Goal: Task Accomplishment & Management: Use online tool/utility

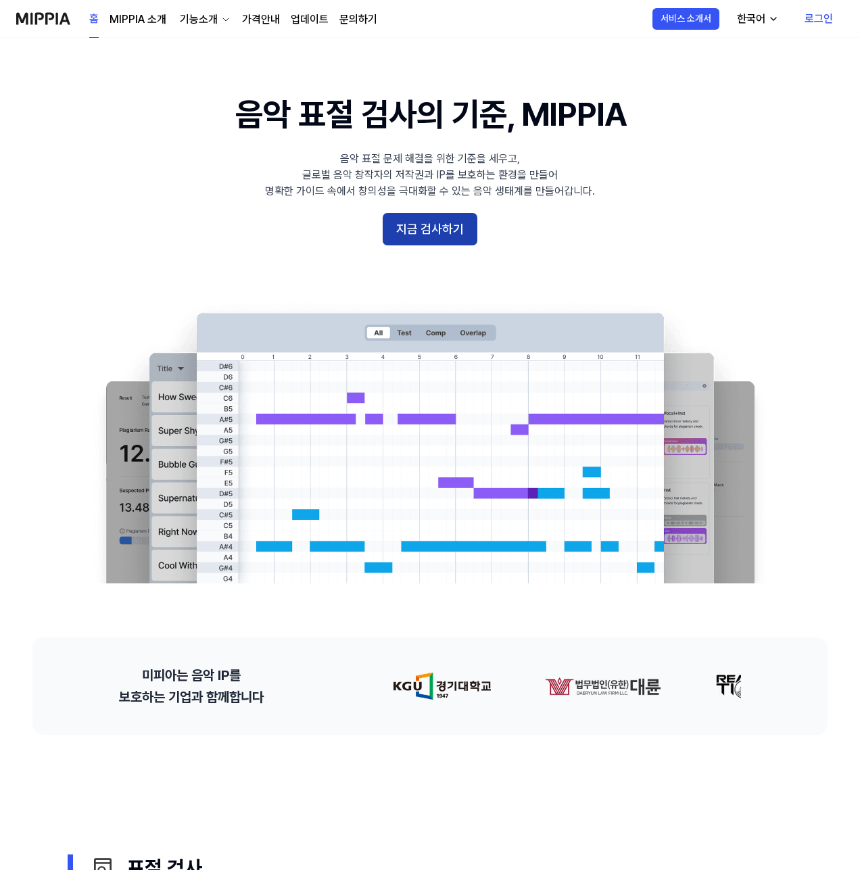
click at [436, 233] on button "지금 검사하기" at bounding box center [430, 229] width 95 height 32
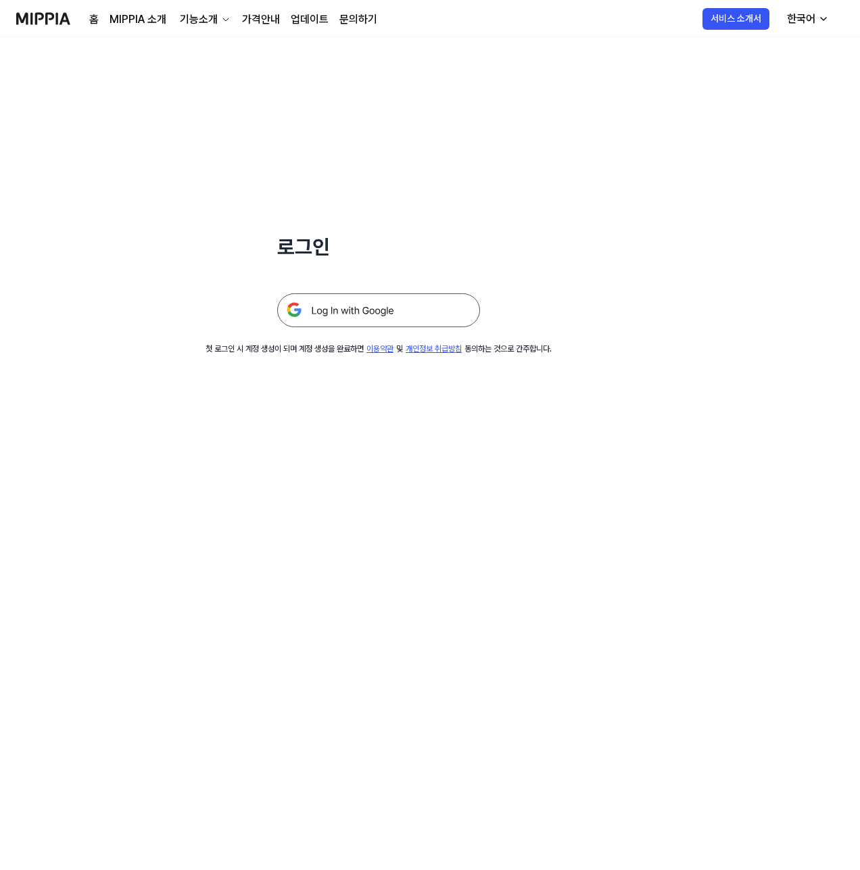
click at [405, 312] on img at bounding box center [378, 310] width 203 height 34
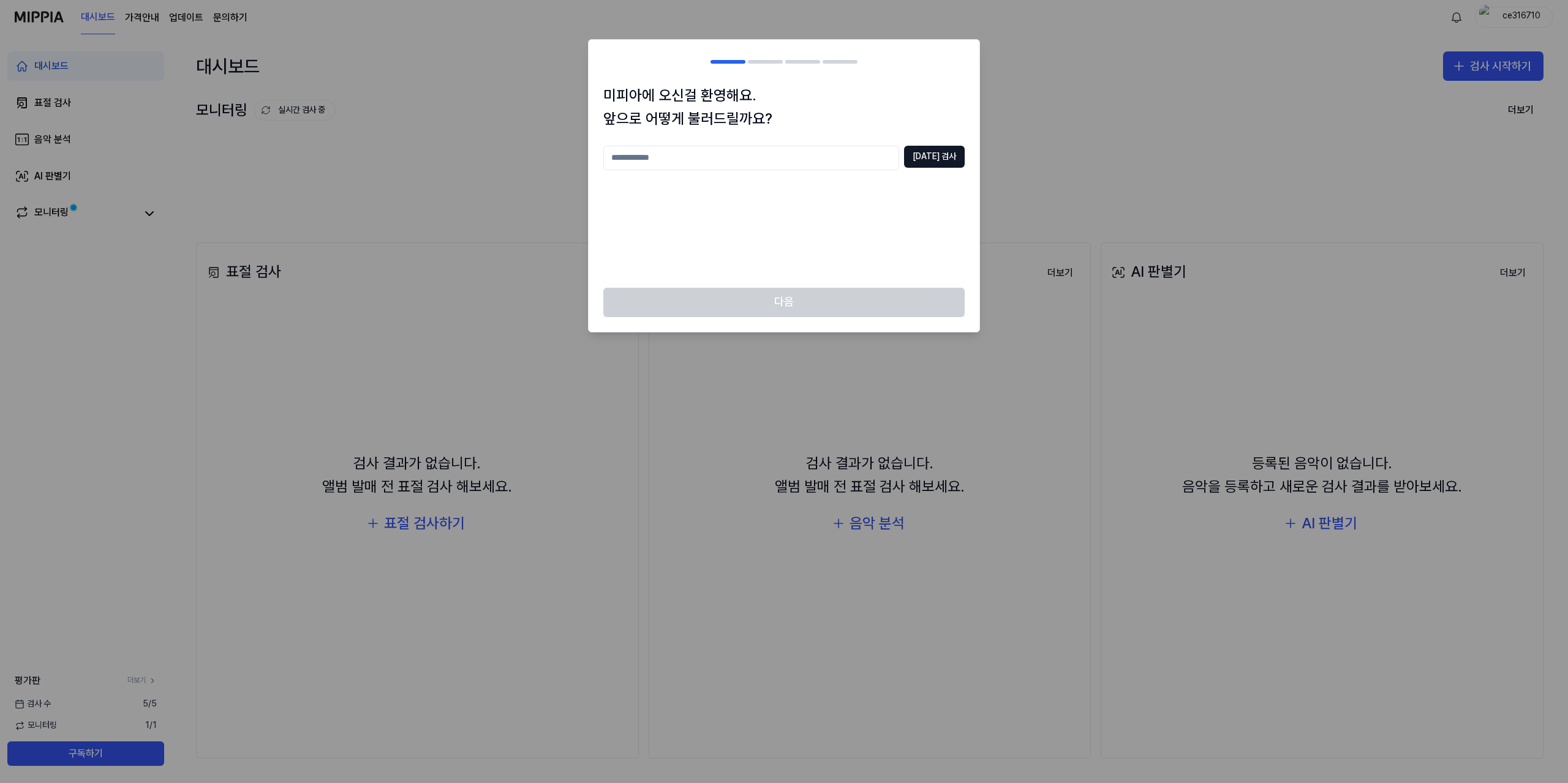
click at [879, 158] on input "text" at bounding box center [751, 158] width 295 height 24
type input "*****"
click at [941, 161] on button "[DATE] 검사" at bounding box center [934, 157] width 61 height 22
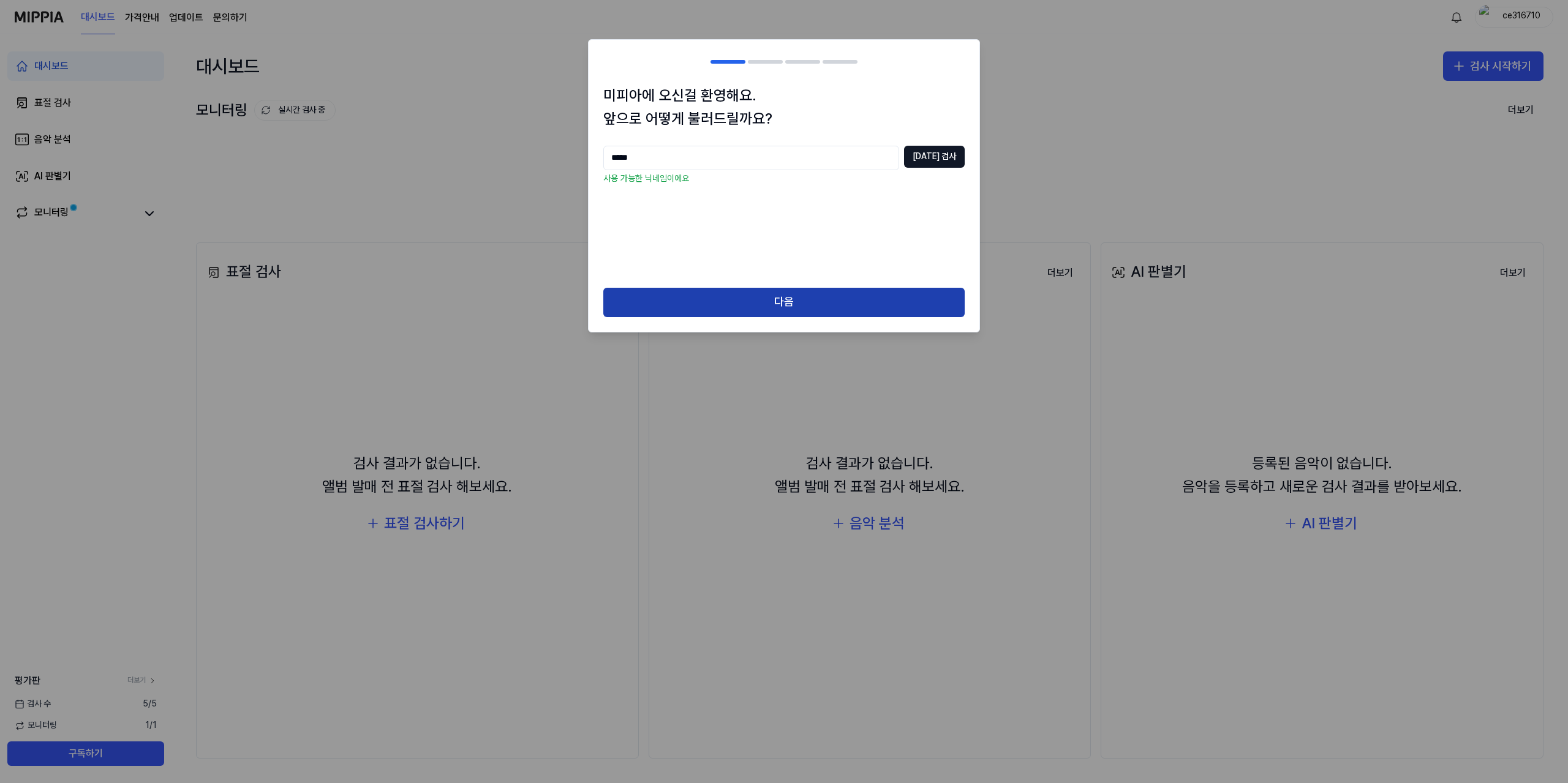
click at [900, 309] on button "다음" at bounding box center [784, 303] width 362 height 29
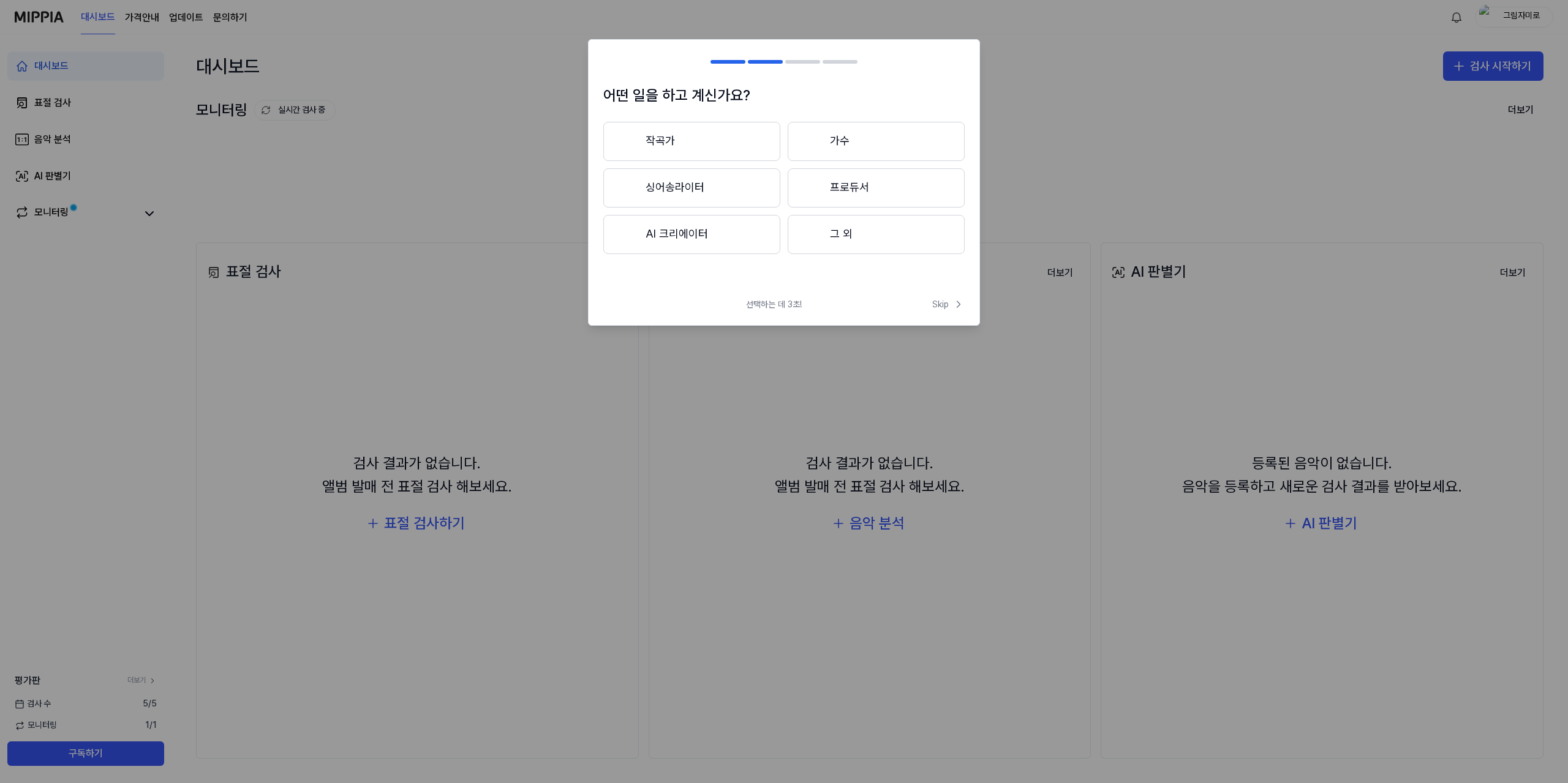
click at [857, 236] on button "그 외" at bounding box center [876, 234] width 177 height 39
click at [727, 143] on button "그 외" at bounding box center [692, 141] width 177 height 39
click at [880, 243] on button "그 외" at bounding box center [876, 234] width 177 height 39
click at [941, 302] on span "Skip" at bounding box center [949, 304] width 33 height 13
click at [842, 139] on button "BGM" at bounding box center [877, 141] width 176 height 39
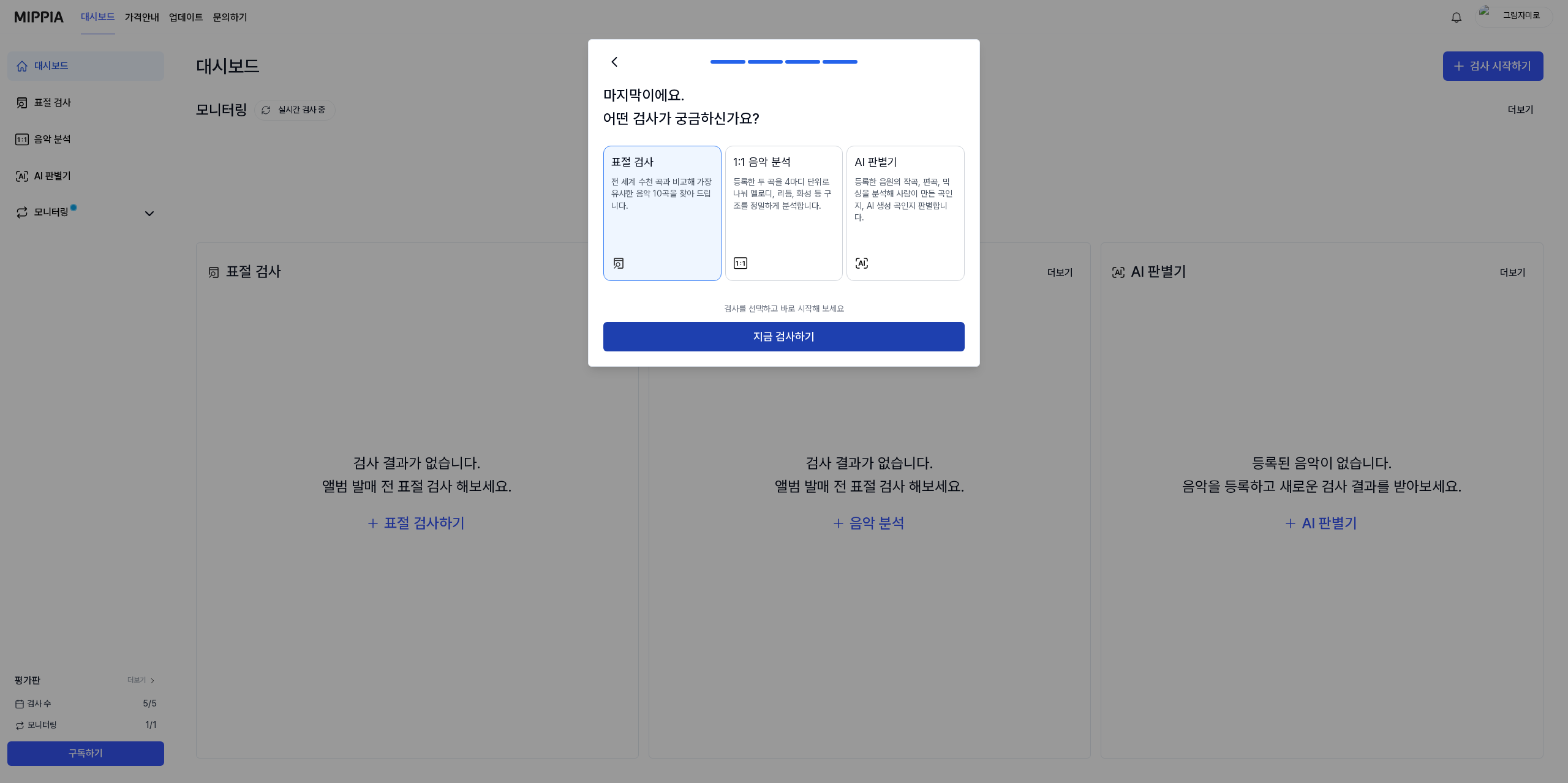
click at [872, 327] on button "지금 검사하기" at bounding box center [784, 337] width 362 height 29
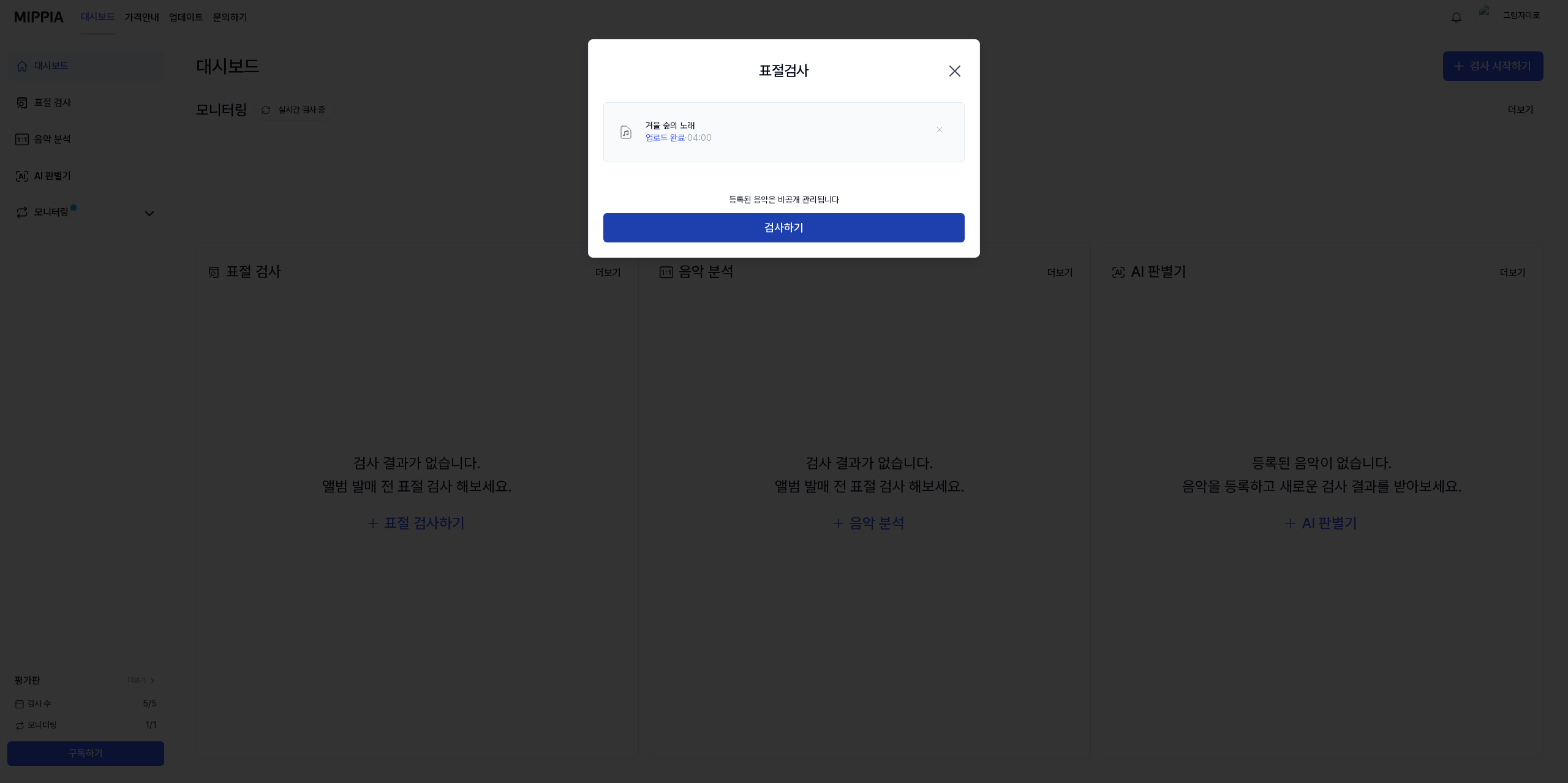
click at [905, 235] on button "검사하기" at bounding box center [784, 227] width 362 height 29
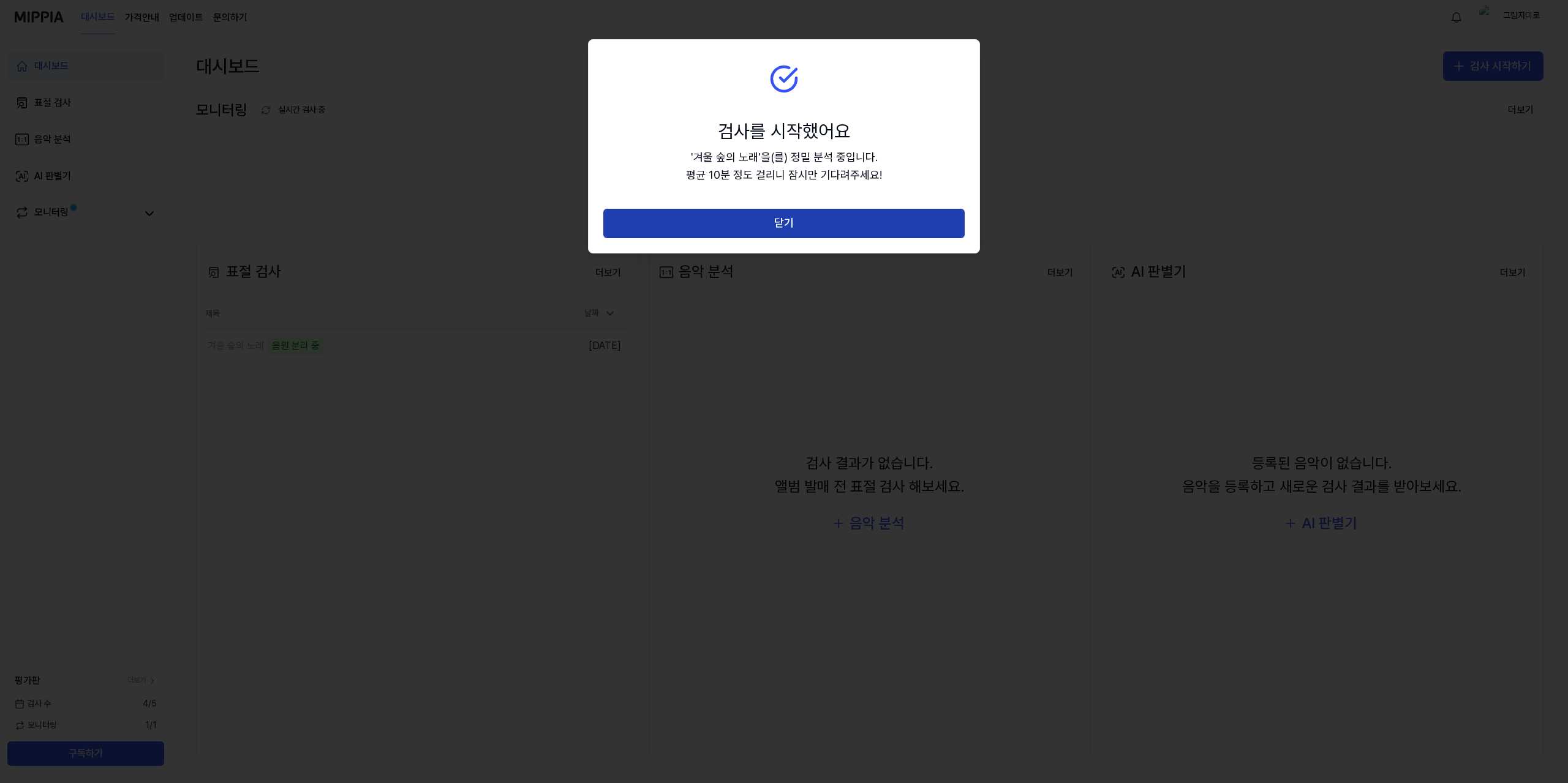
click at [911, 228] on button "닫기" at bounding box center [784, 223] width 362 height 29
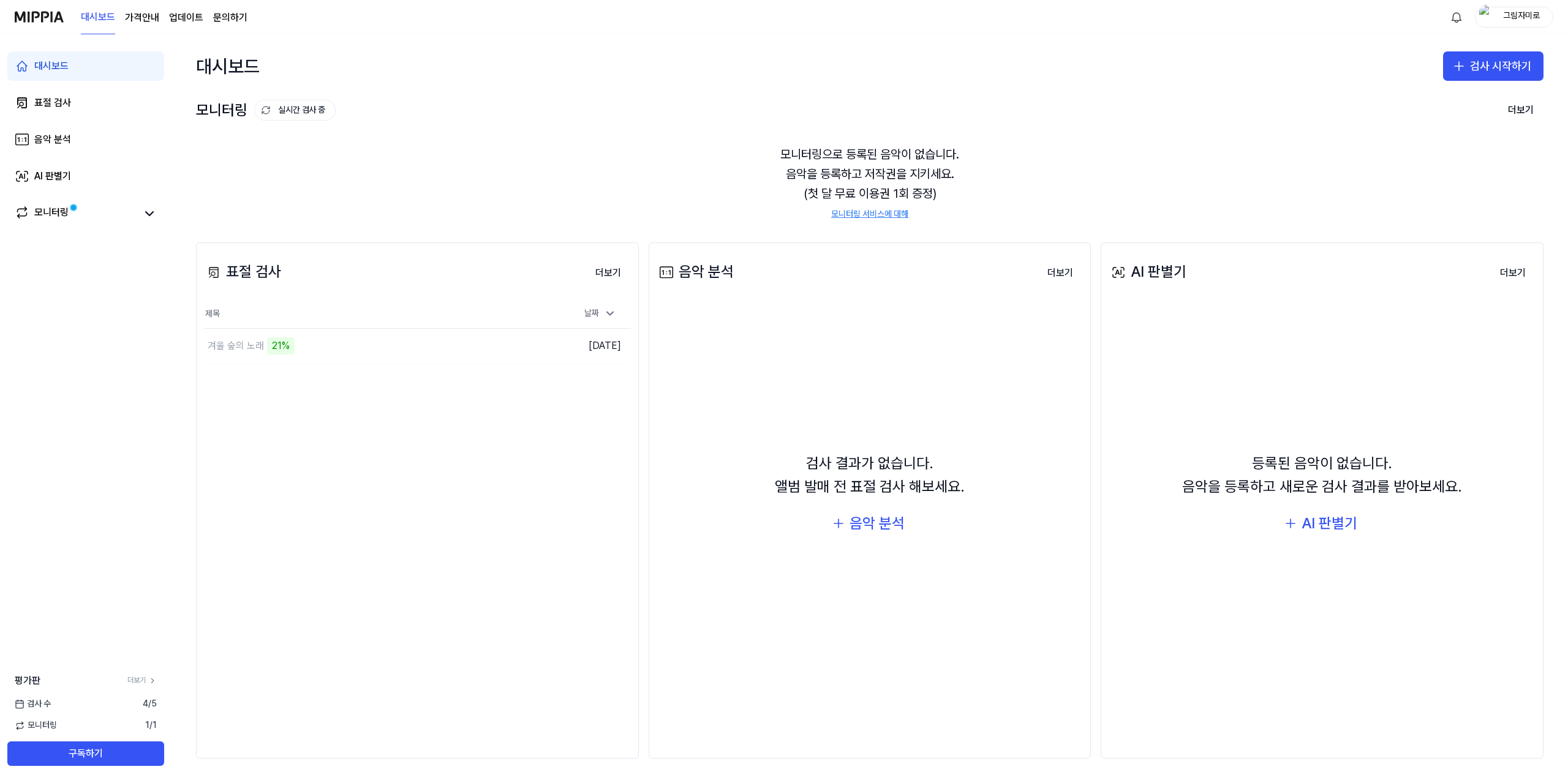
click at [461, 416] on div "표절 검사 더보기 표절 검사 제목 날짜 겨울 숲의 노래 21% 이동하기 [DATE] 더보기" at bounding box center [417, 501] width 443 height 517
click at [1483, 74] on button "검사 시작하기" at bounding box center [1493, 66] width 101 height 29
click at [1449, 99] on div "표절 검사" at bounding box center [1445, 100] width 31 height 13
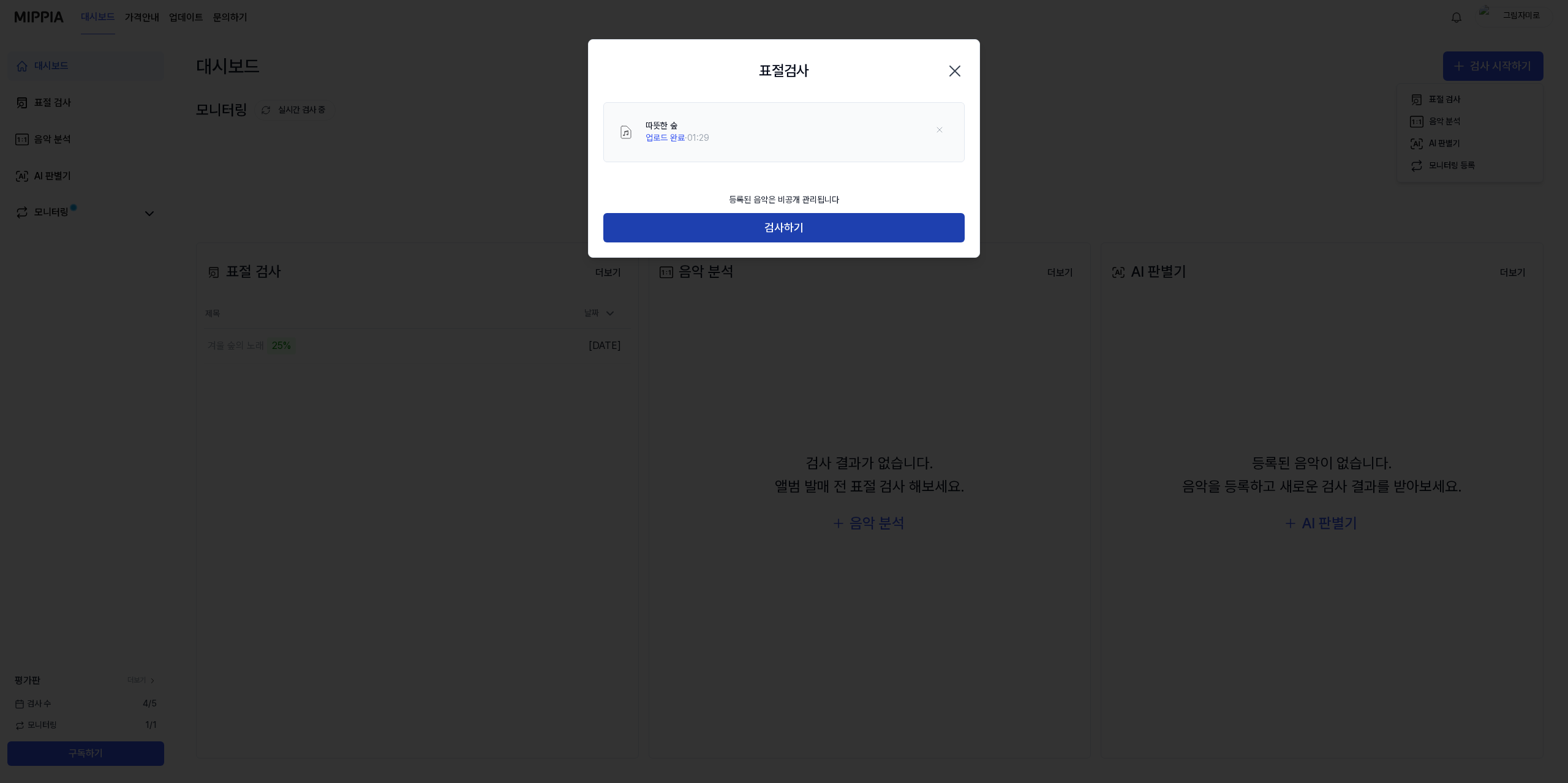
click at [903, 236] on button "검사하기" at bounding box center [784, 227] width 362 height 29
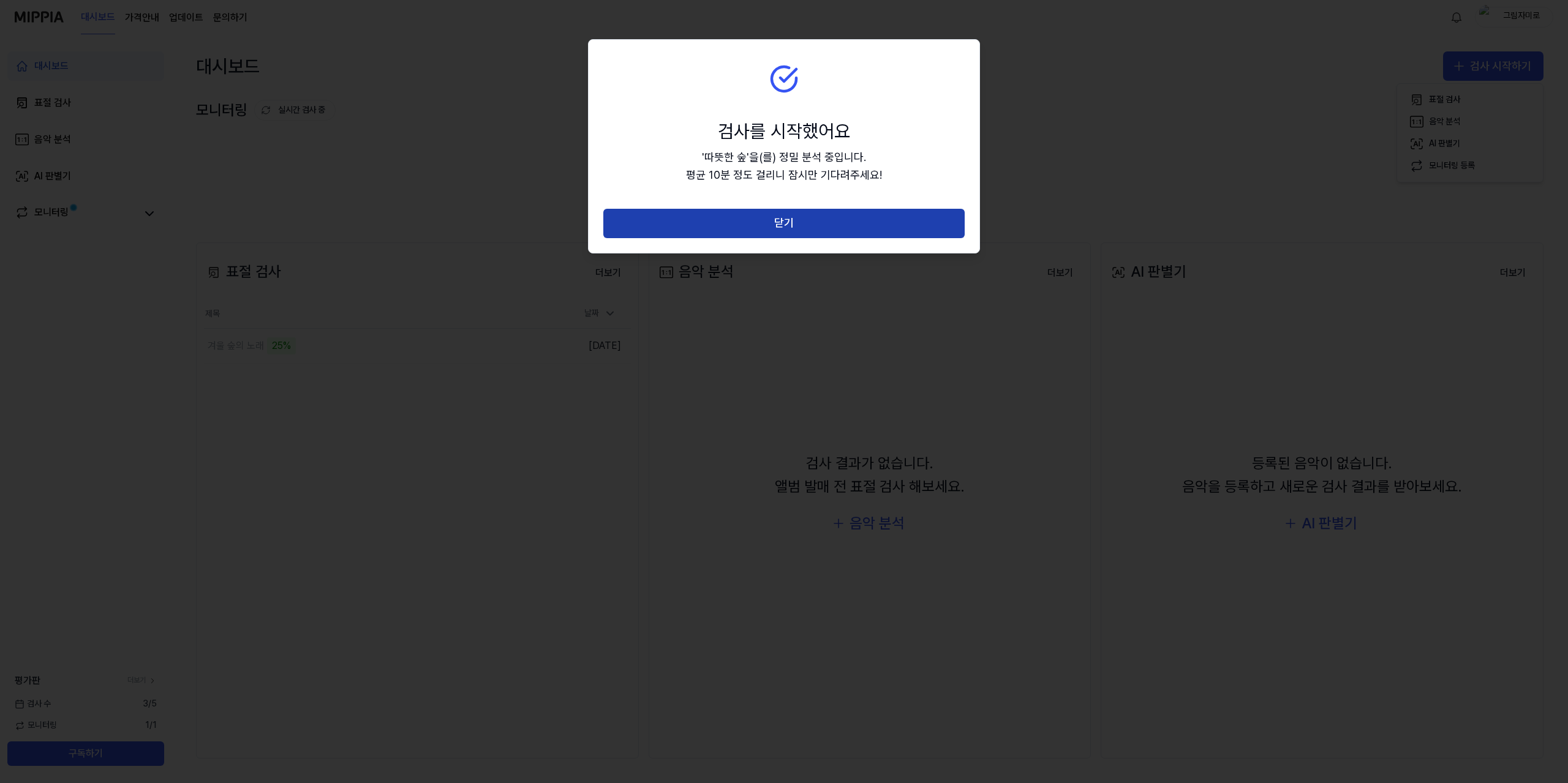
click at [893, 226] on button "닫기" at bounding box center [784, 223] width 362 height 29
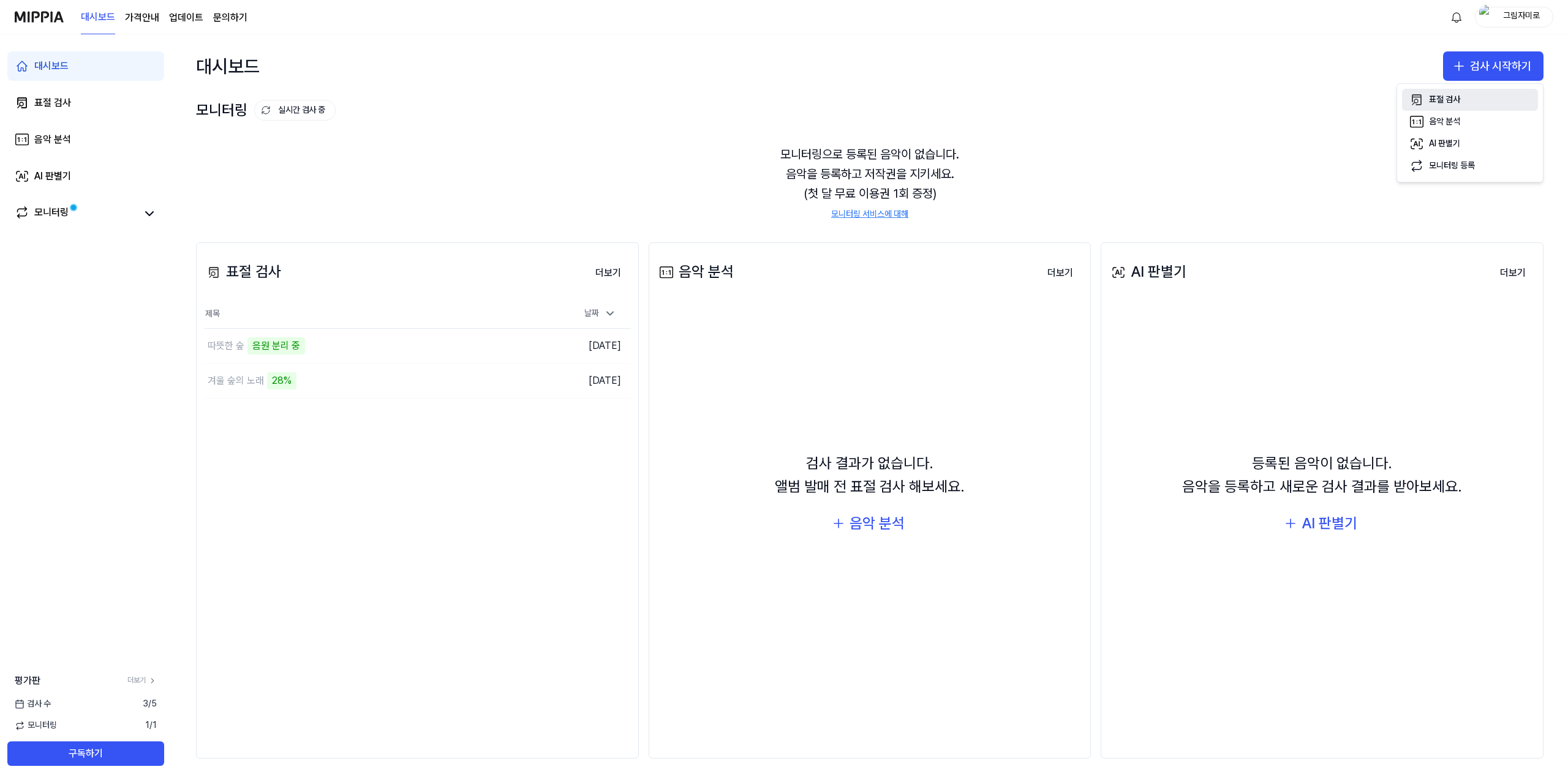
click at [1464, 97] on button "표절 검사" at bounding box center [1470, 100] width 136 height 22
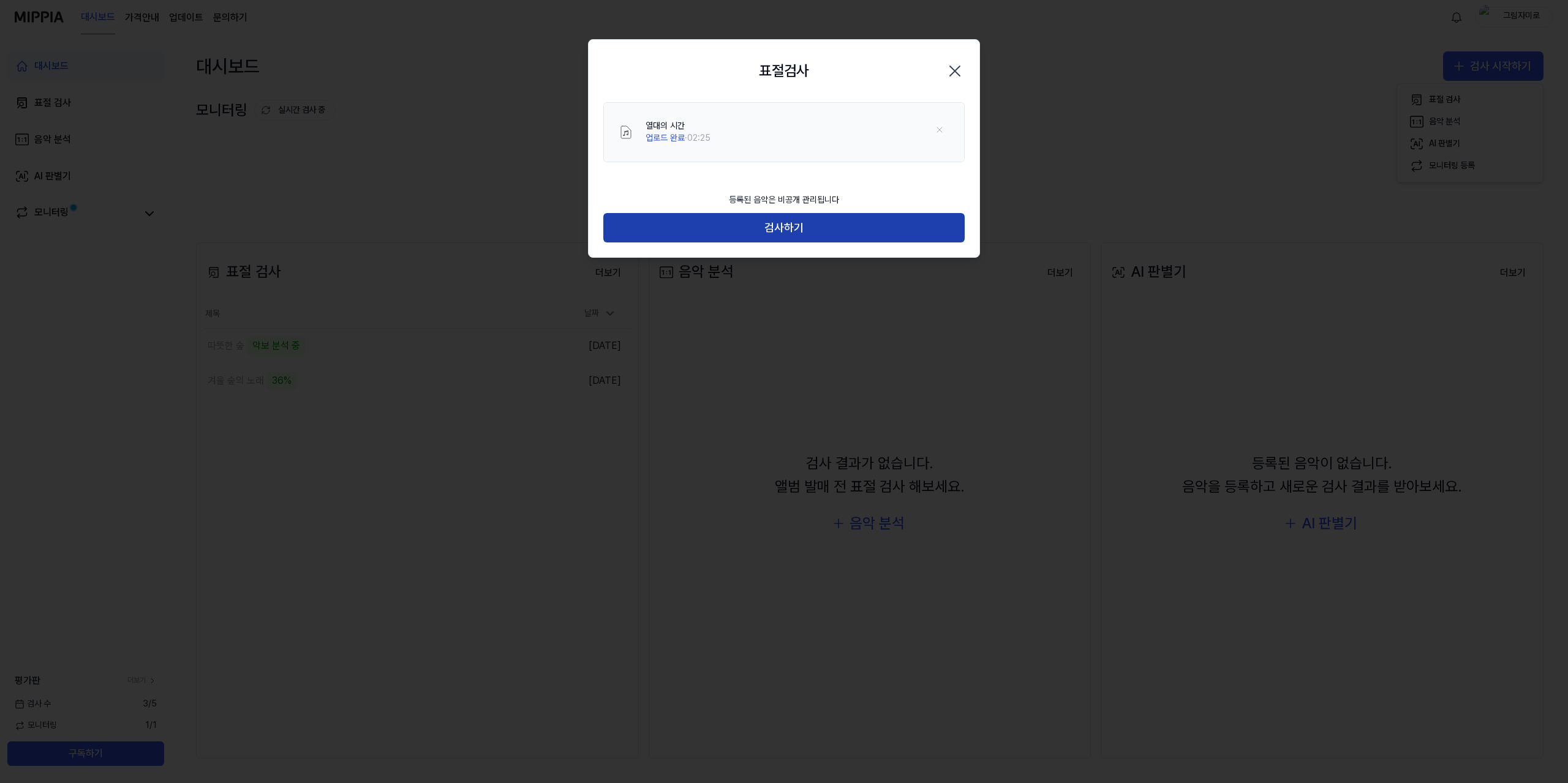
click at [908, 236] on button "검사하기" at bounding box center [784, 227] width 362 height 29
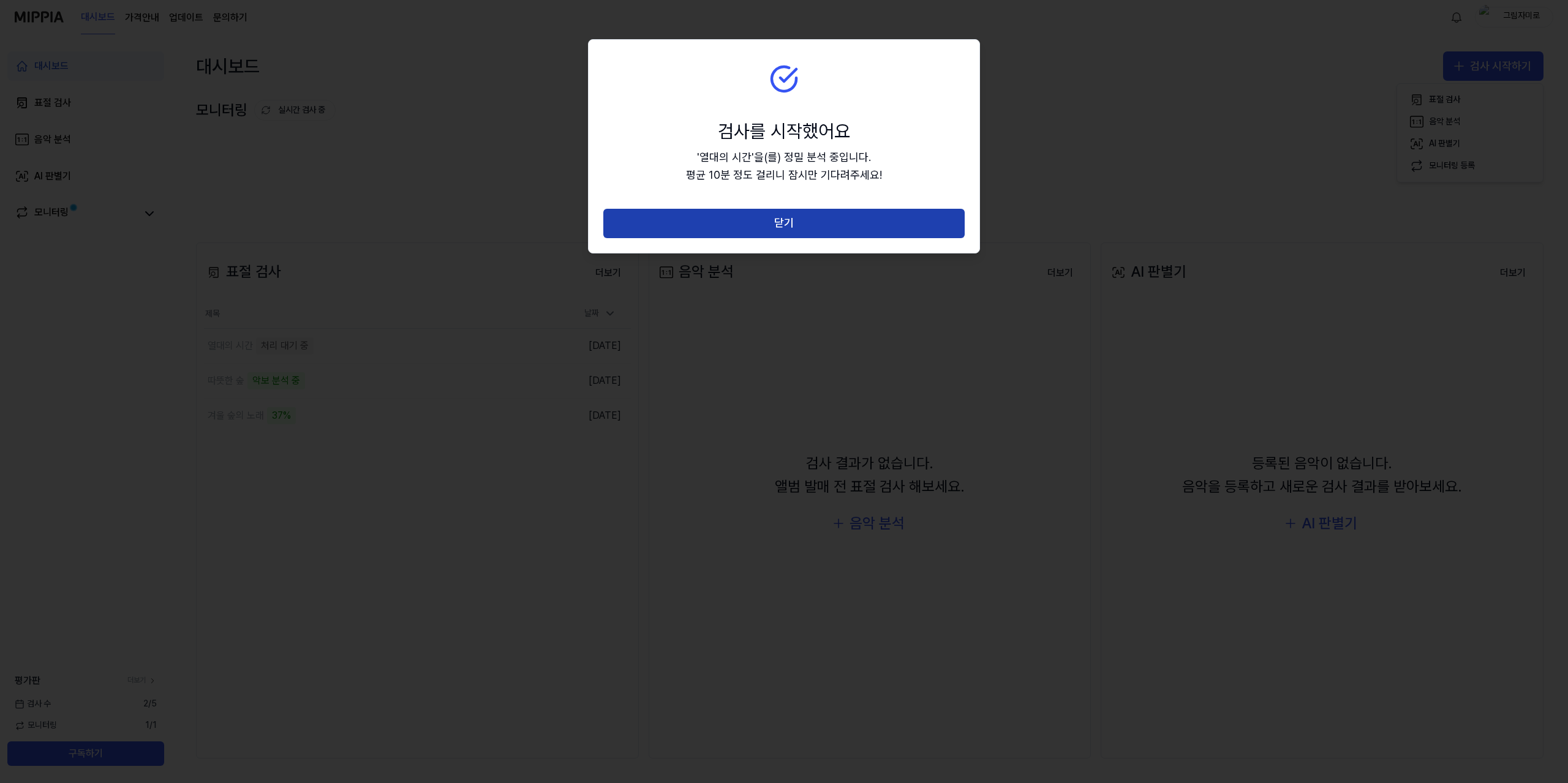
click at [897, 228] on button "닫기" at bounding box center [784, 223] width 362 height 29
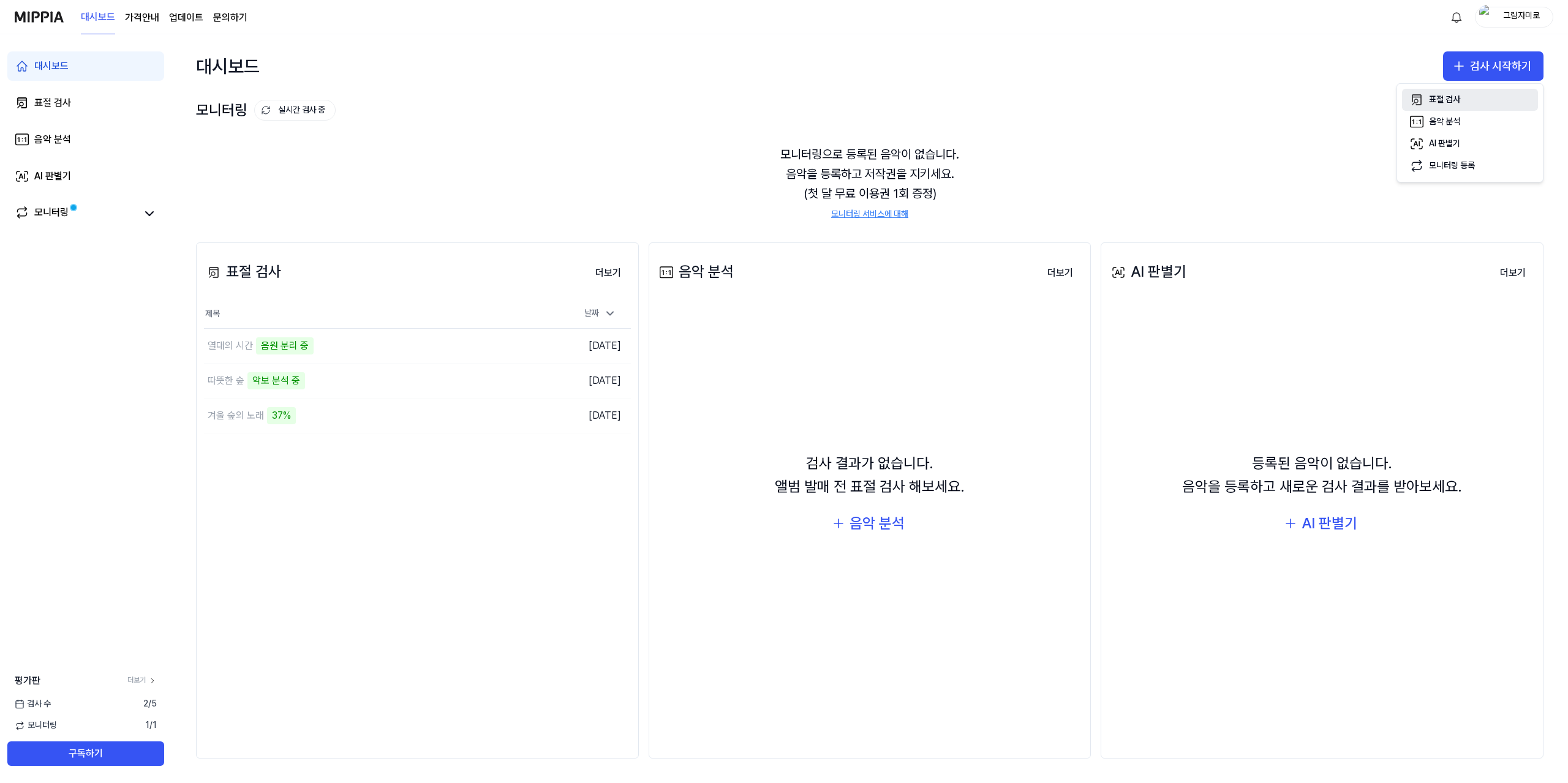
click at [1446, 93] on div "표절 검사" at bounding box center [1445, 100] width 31 height 13
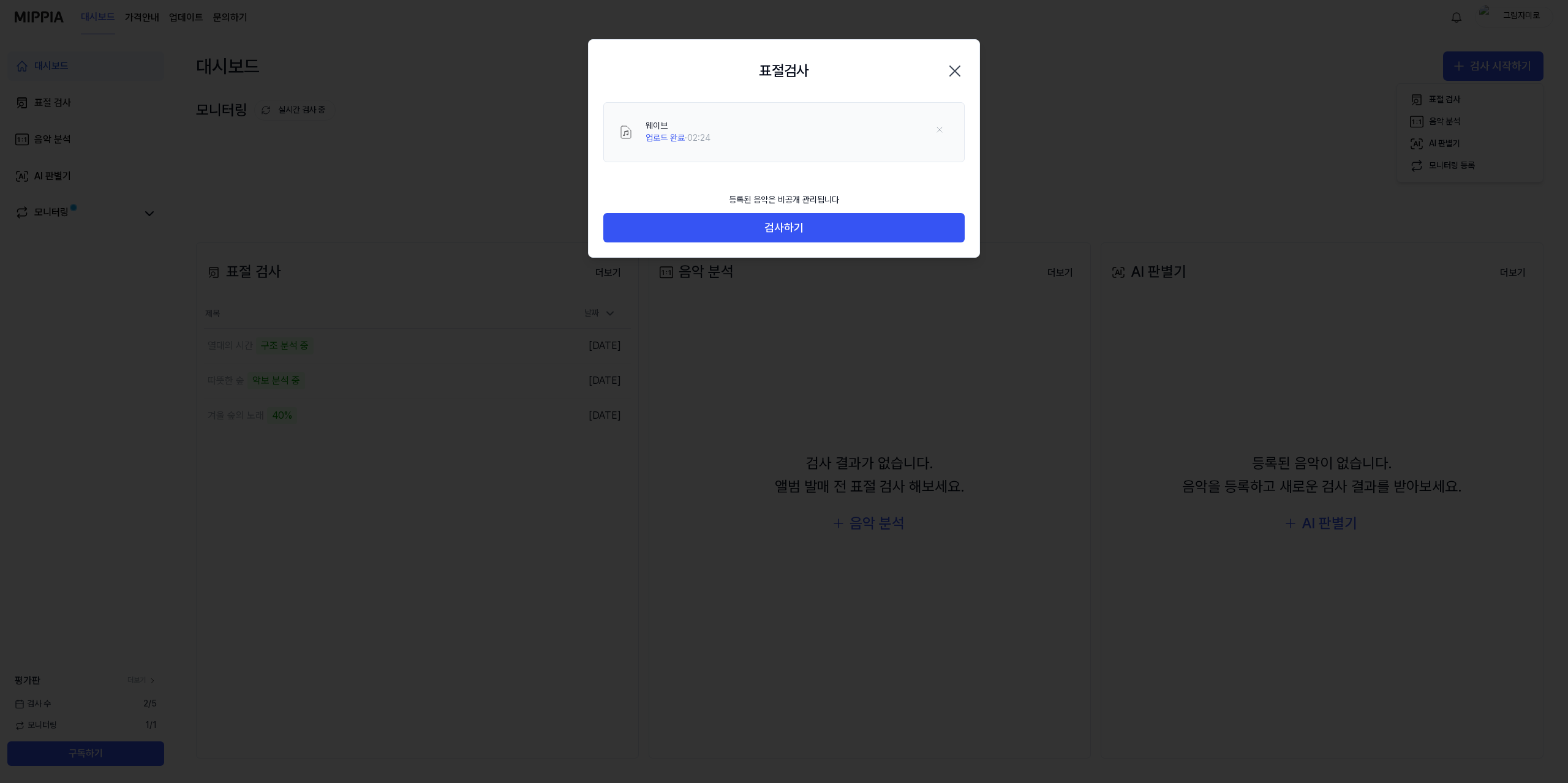
click at [905, 242] on footer "등록된 음악은 비공개 관리됩니다 검사하기" at bounding box center [784, 215] width 362 height 56
click at [902, 235] on button "검사하기" at bounding box center [784, 227] width 362 height 29
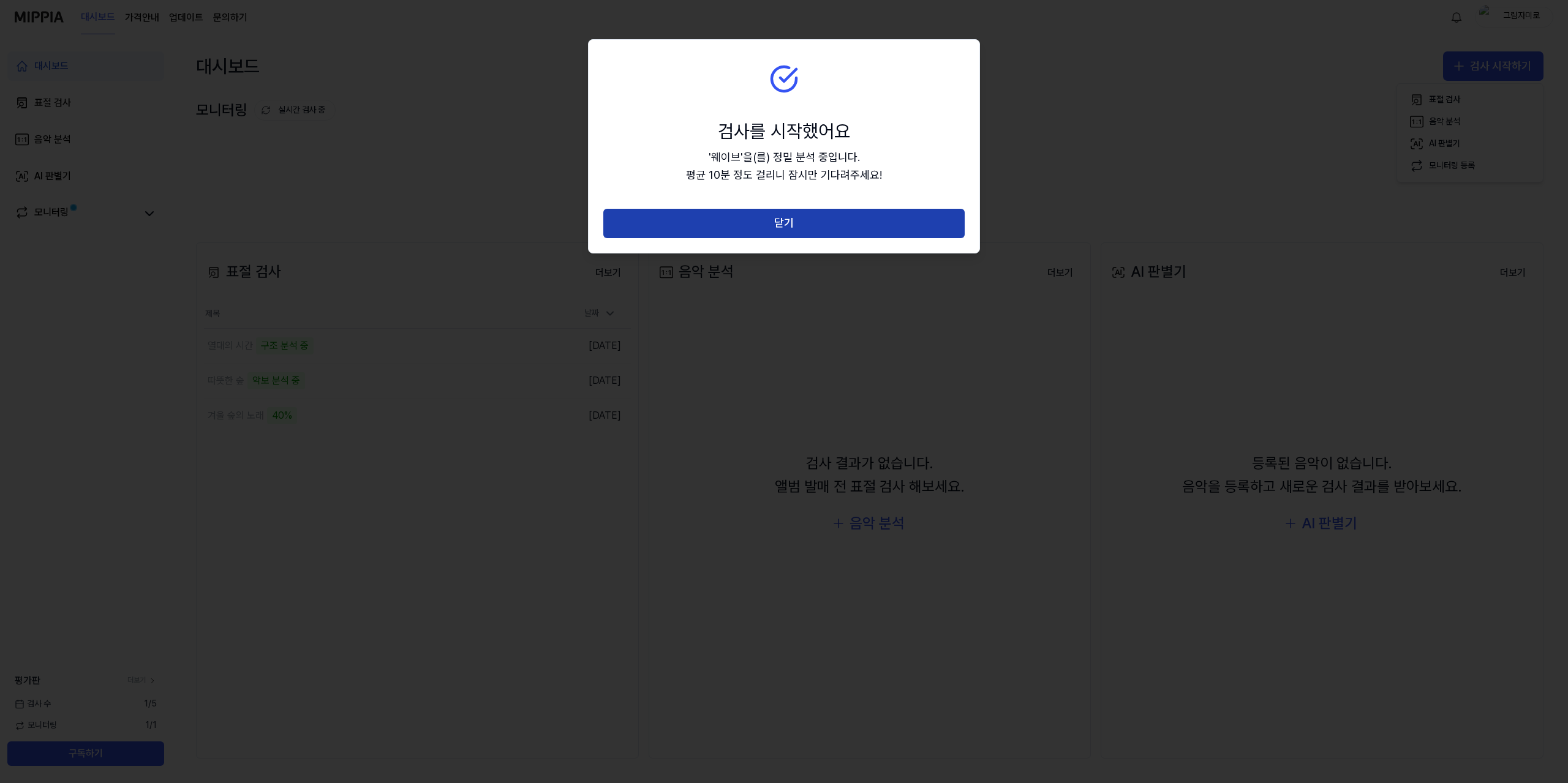
click at [913, 229] on button "닫기" at bounding box center [784, 223] width 362 height 29
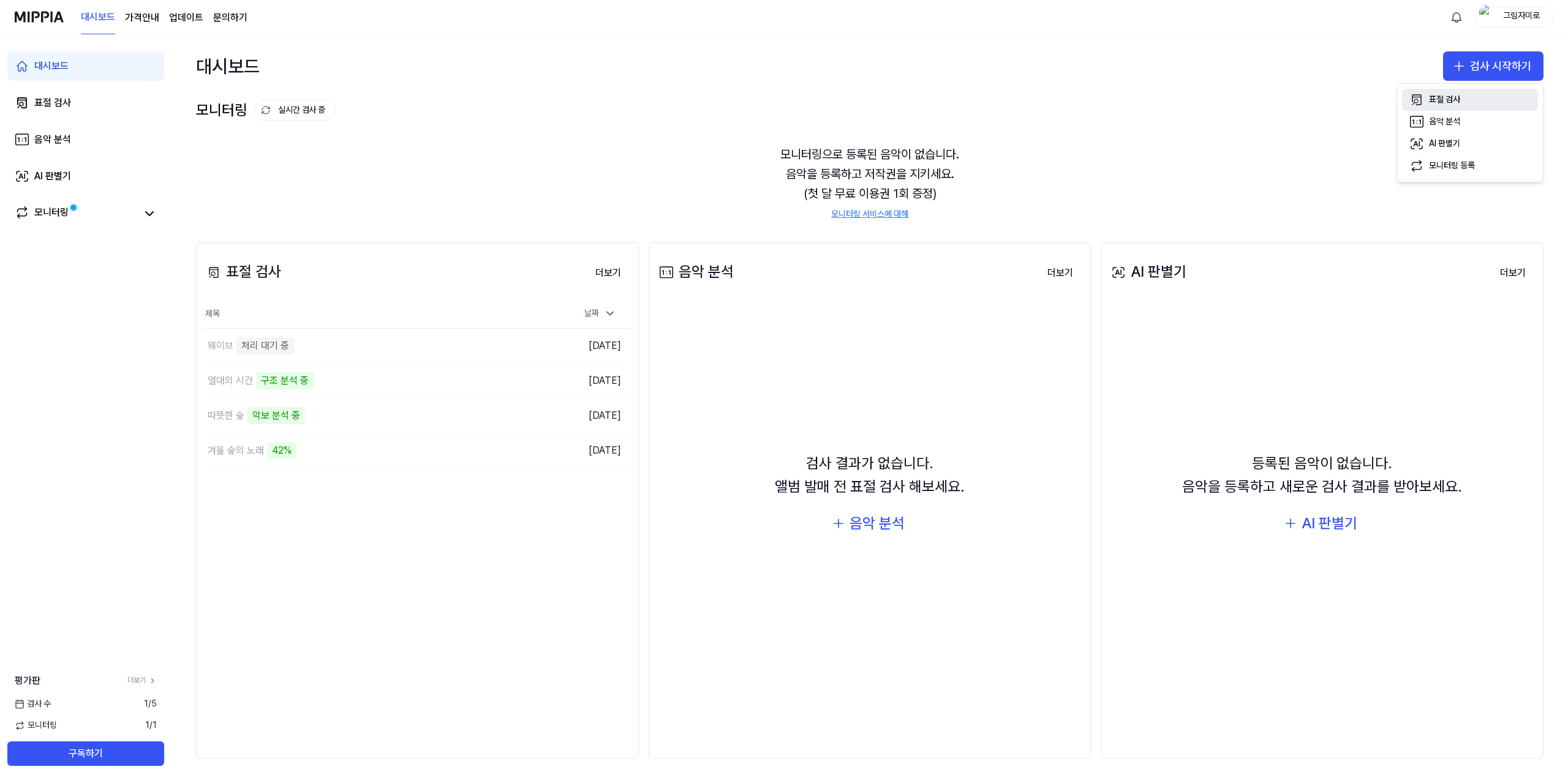
click at [1441, 96] on div "표절 검사" at bounding box center [1445, 100] width 31 height 13
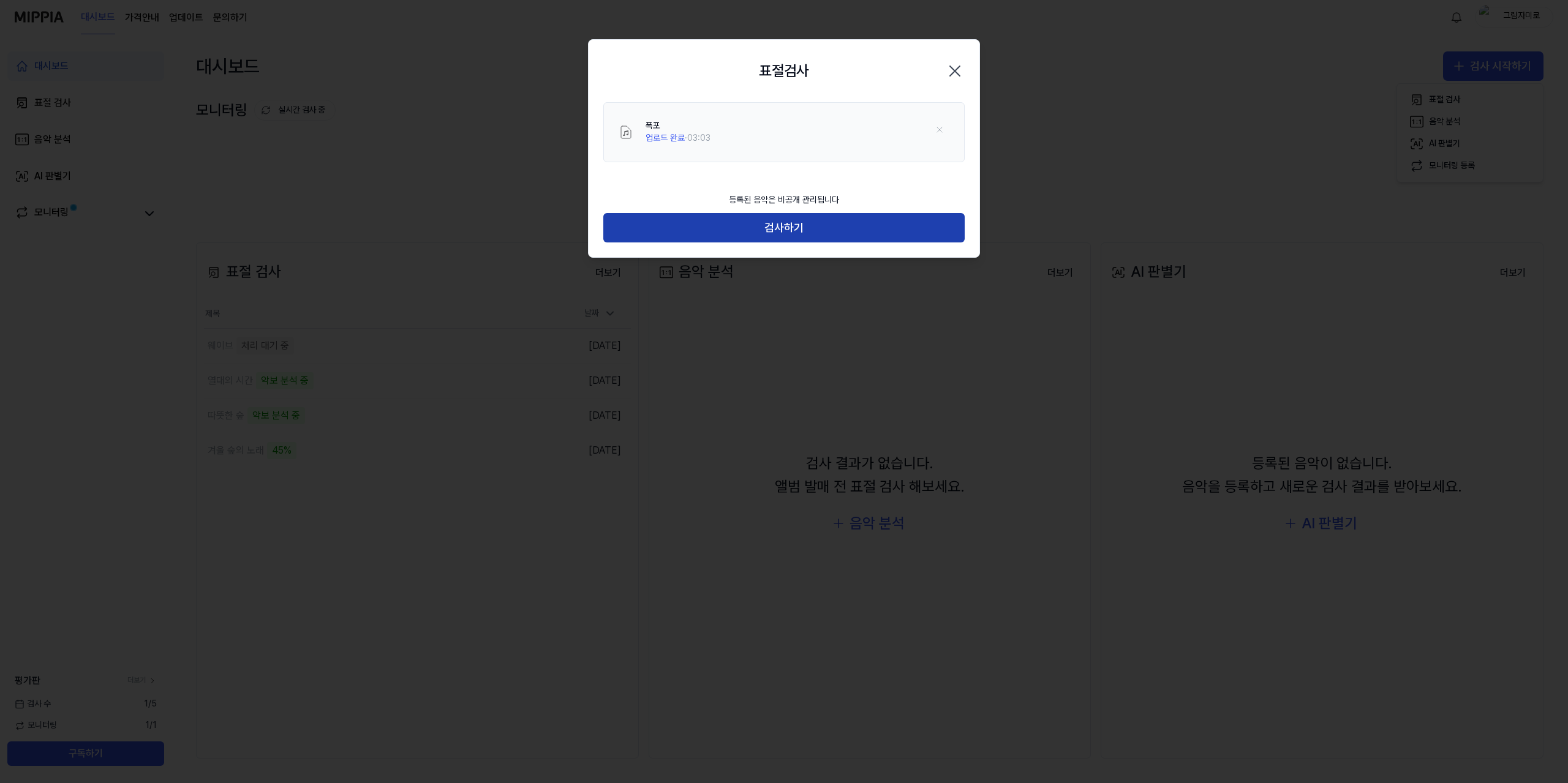
click at [913, 227] on button "검사하기" at bounding box center [784, 227] width 362 height 29
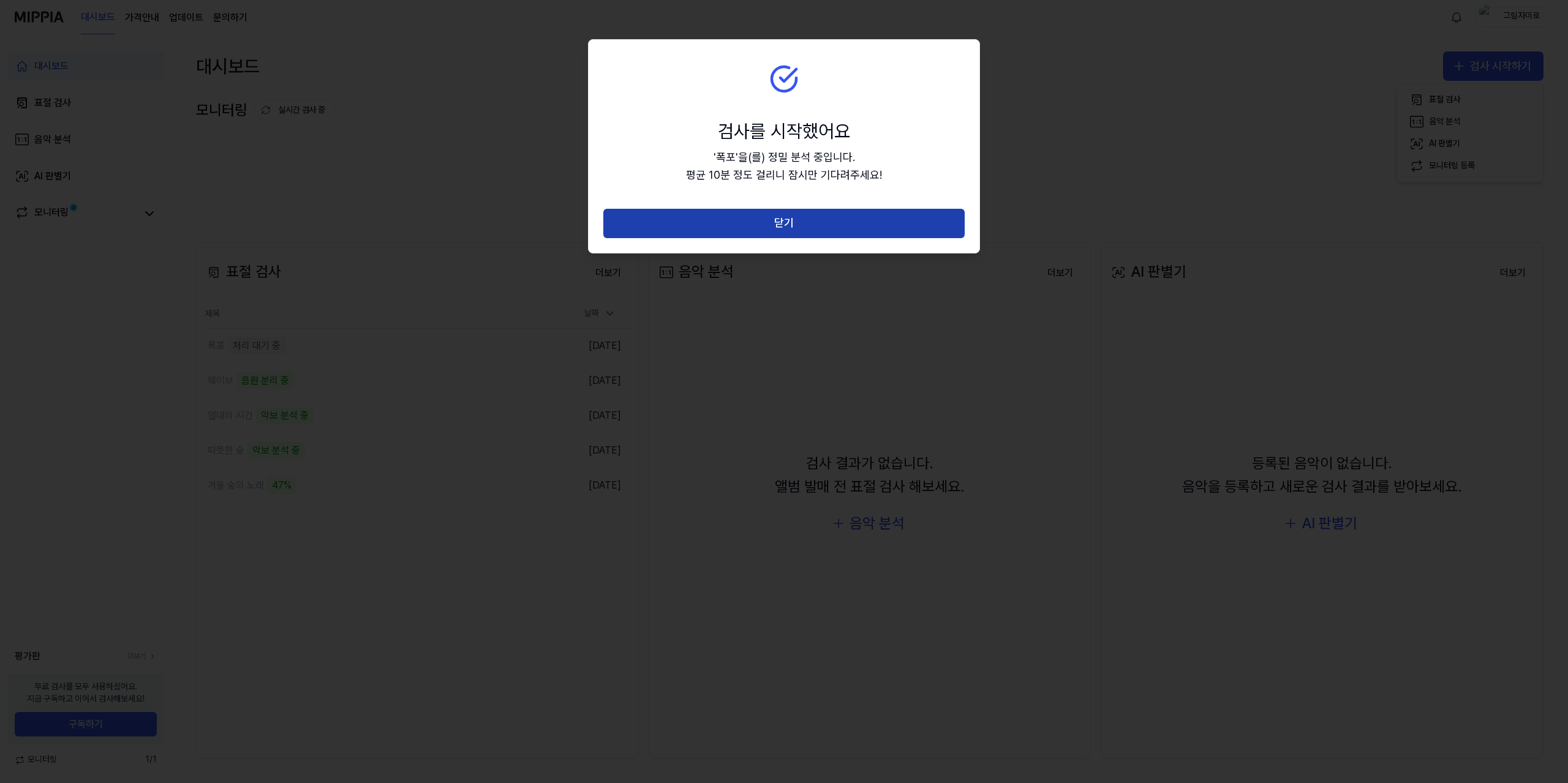
click at [921, 224] on button "닫기" at bounding box center [784, 223] width 362 height 29
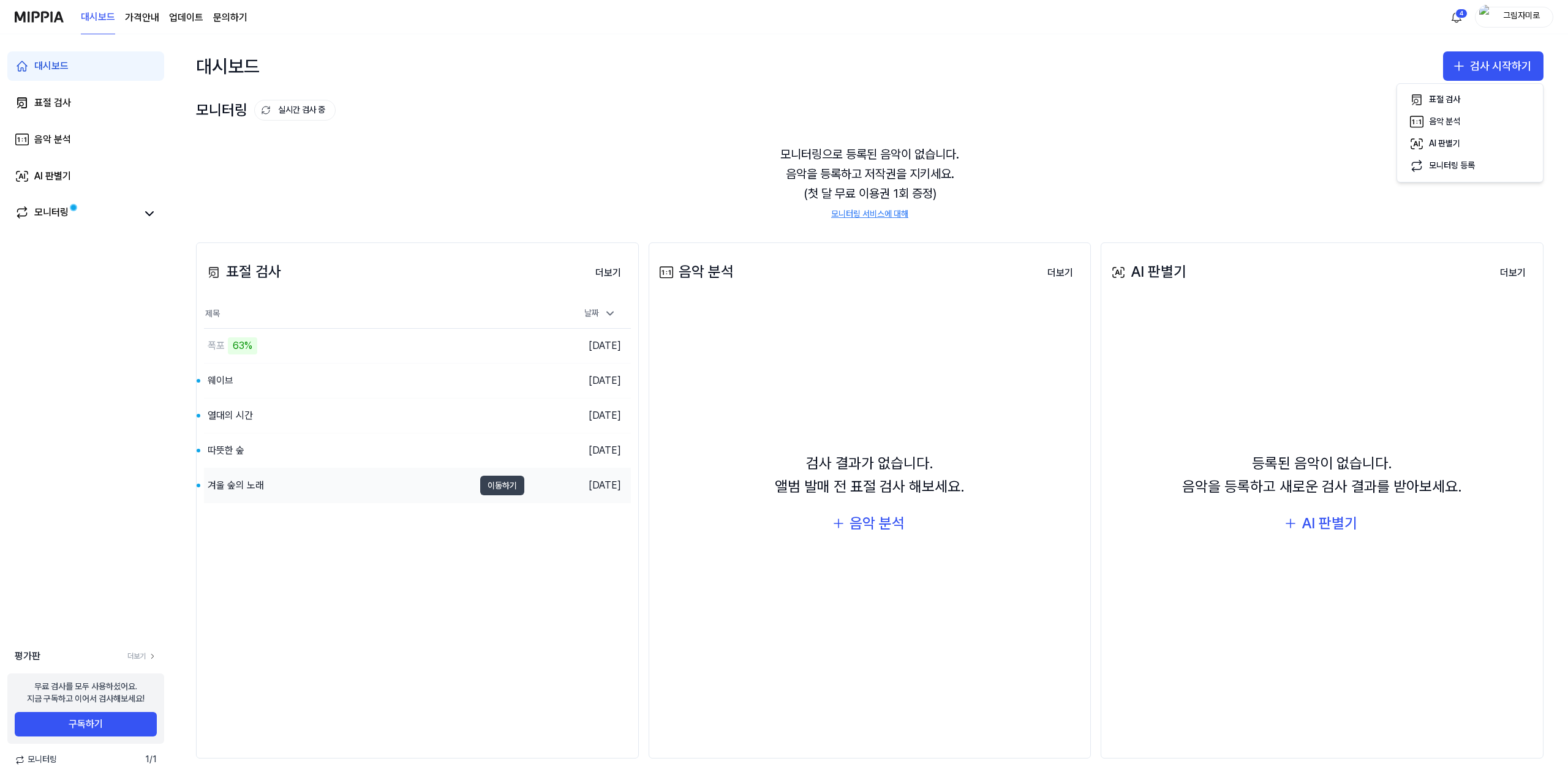
click at [511, 485] on button "이동하기" at bounding box center [502, 486] width 44 height 20
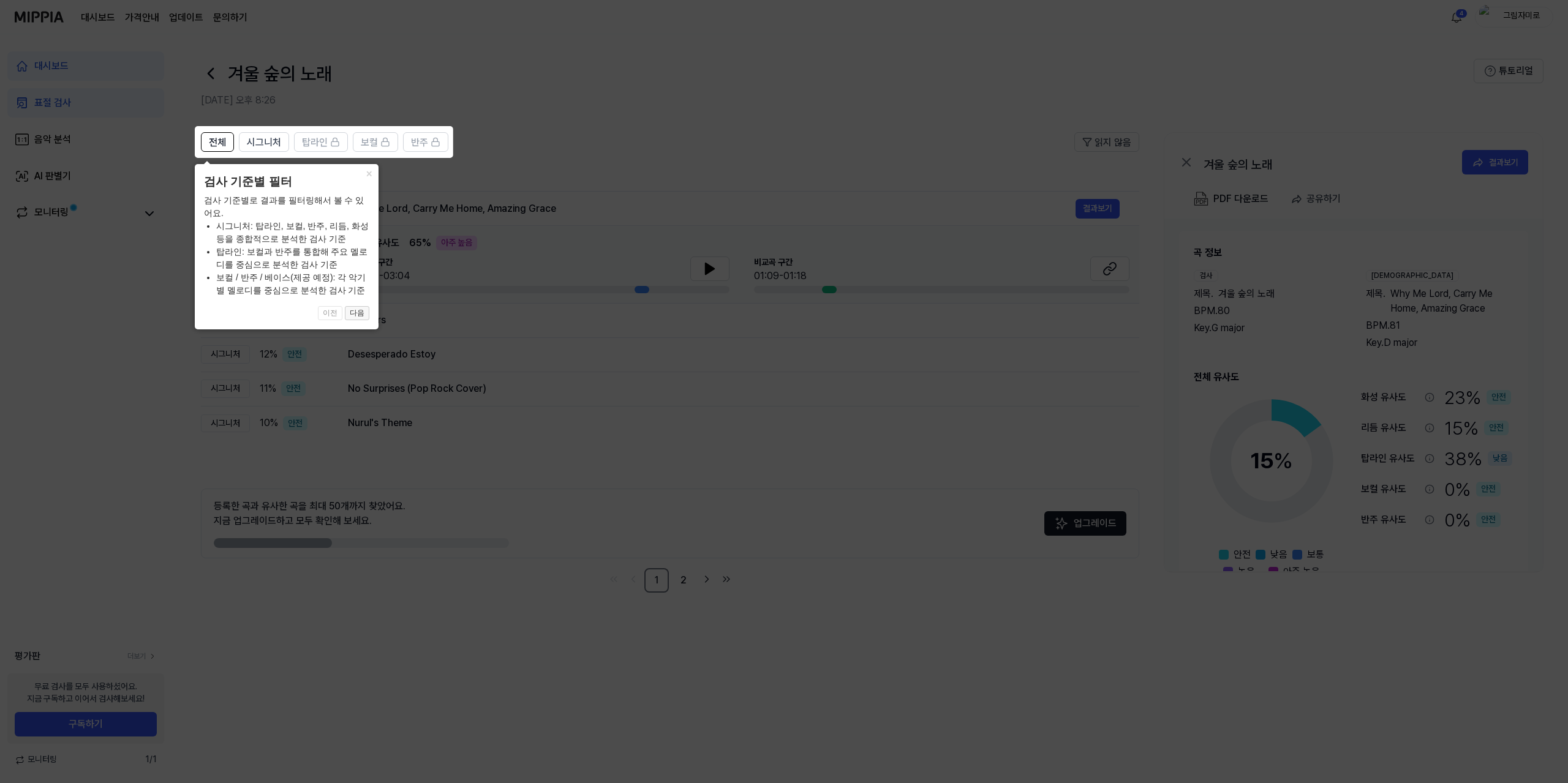
click at [358, 311] on button "다음" at bounding box center [357, 314] width 24 height 14
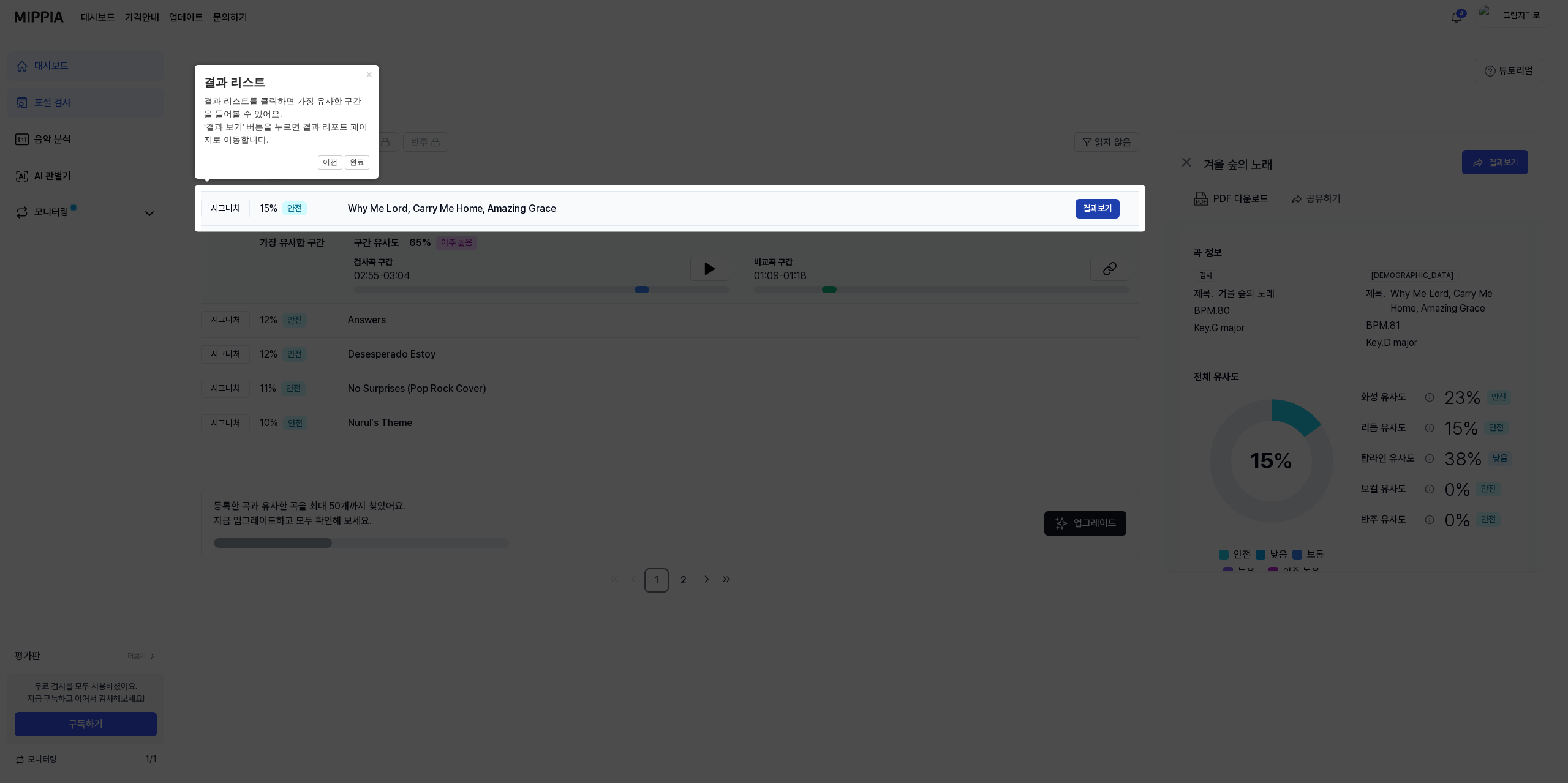
click at [1098, 204] on button "결과보기" at bounding box center [1098, 209] width 44 height 20
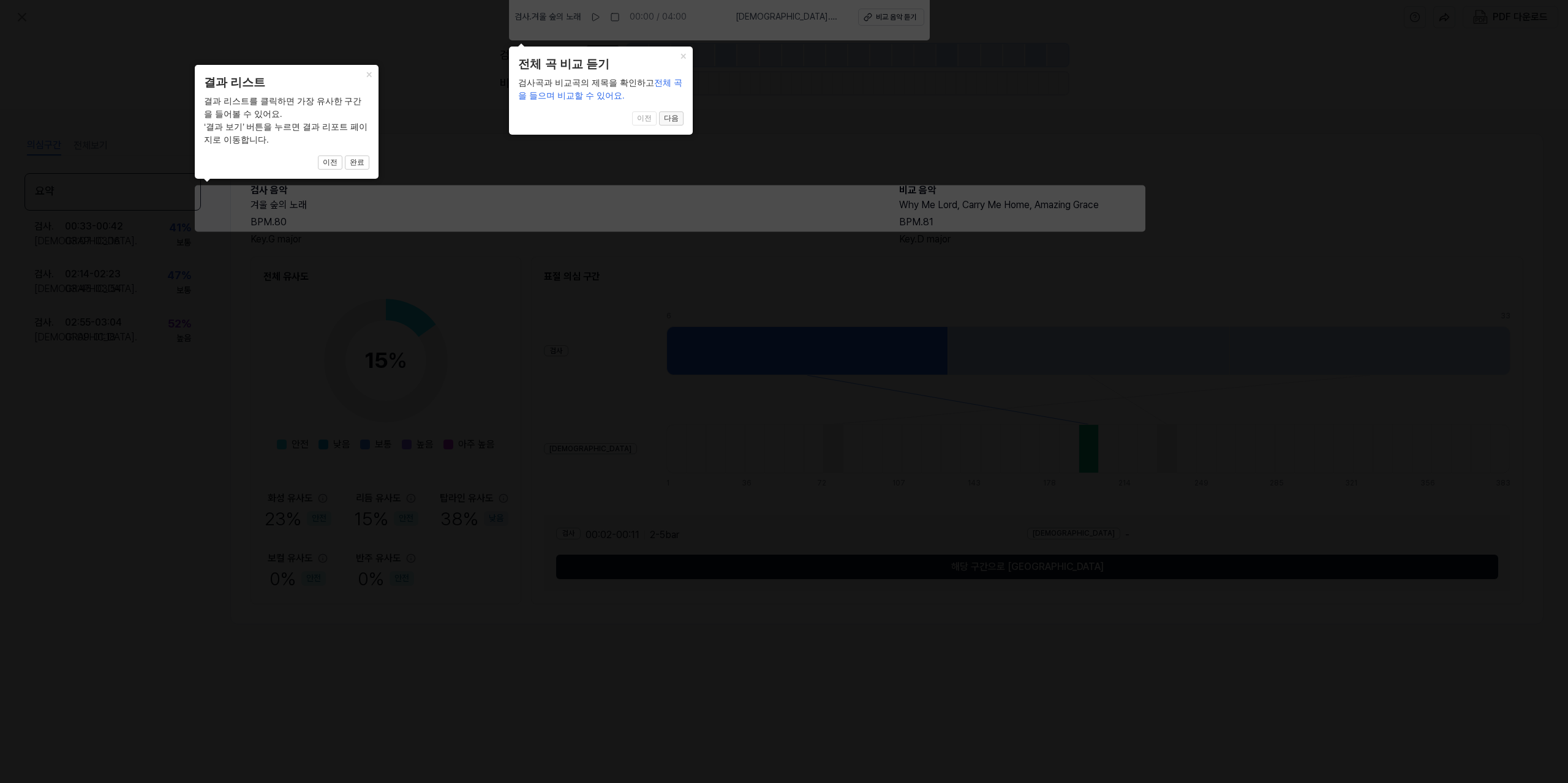
click at [671, 119] on button "다음" at bounding box center [671, 119] width 24 height 14
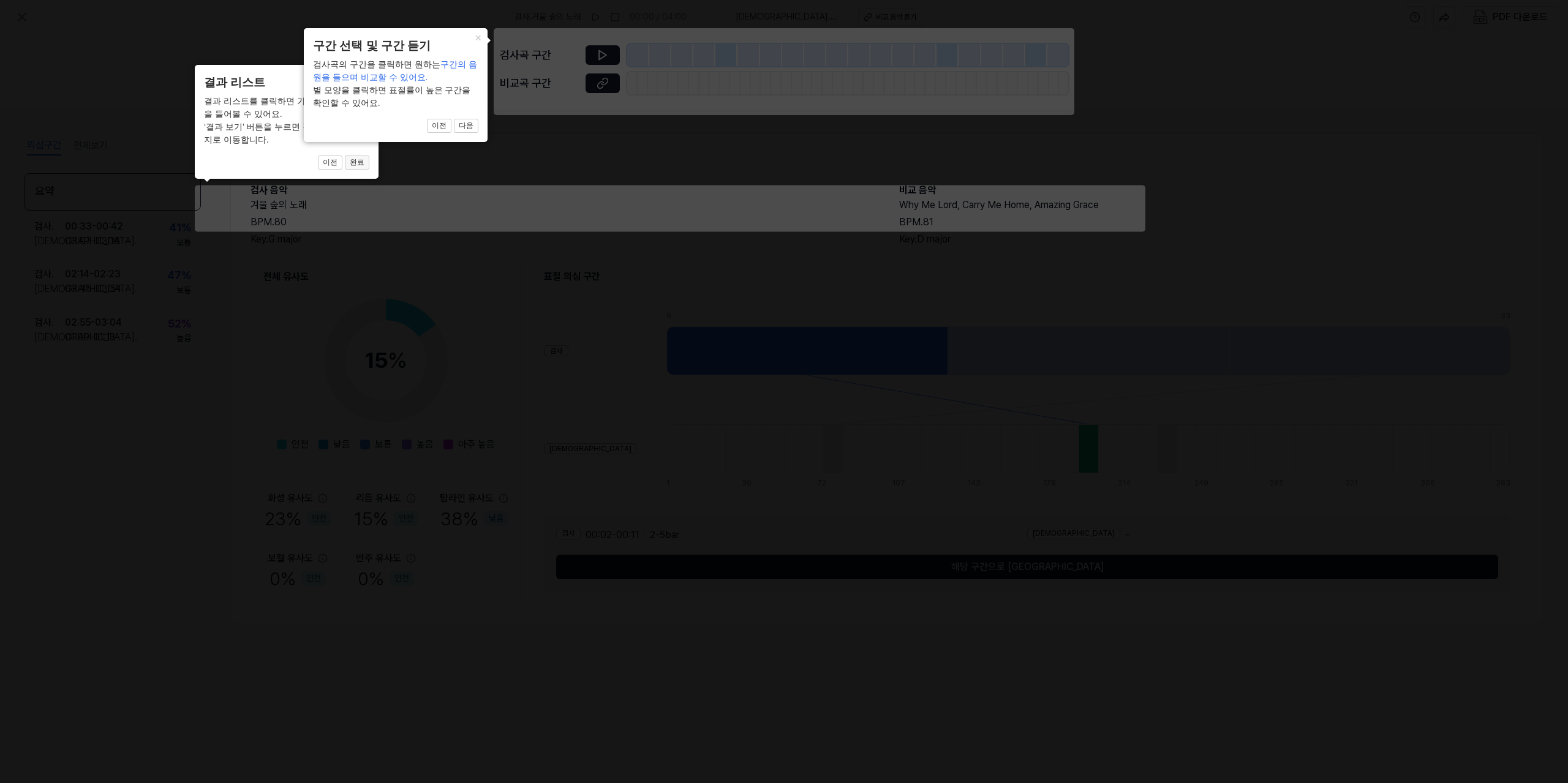
click at [362, 166] on button "완료" at bounding box center [357, 163] width 24 height 14
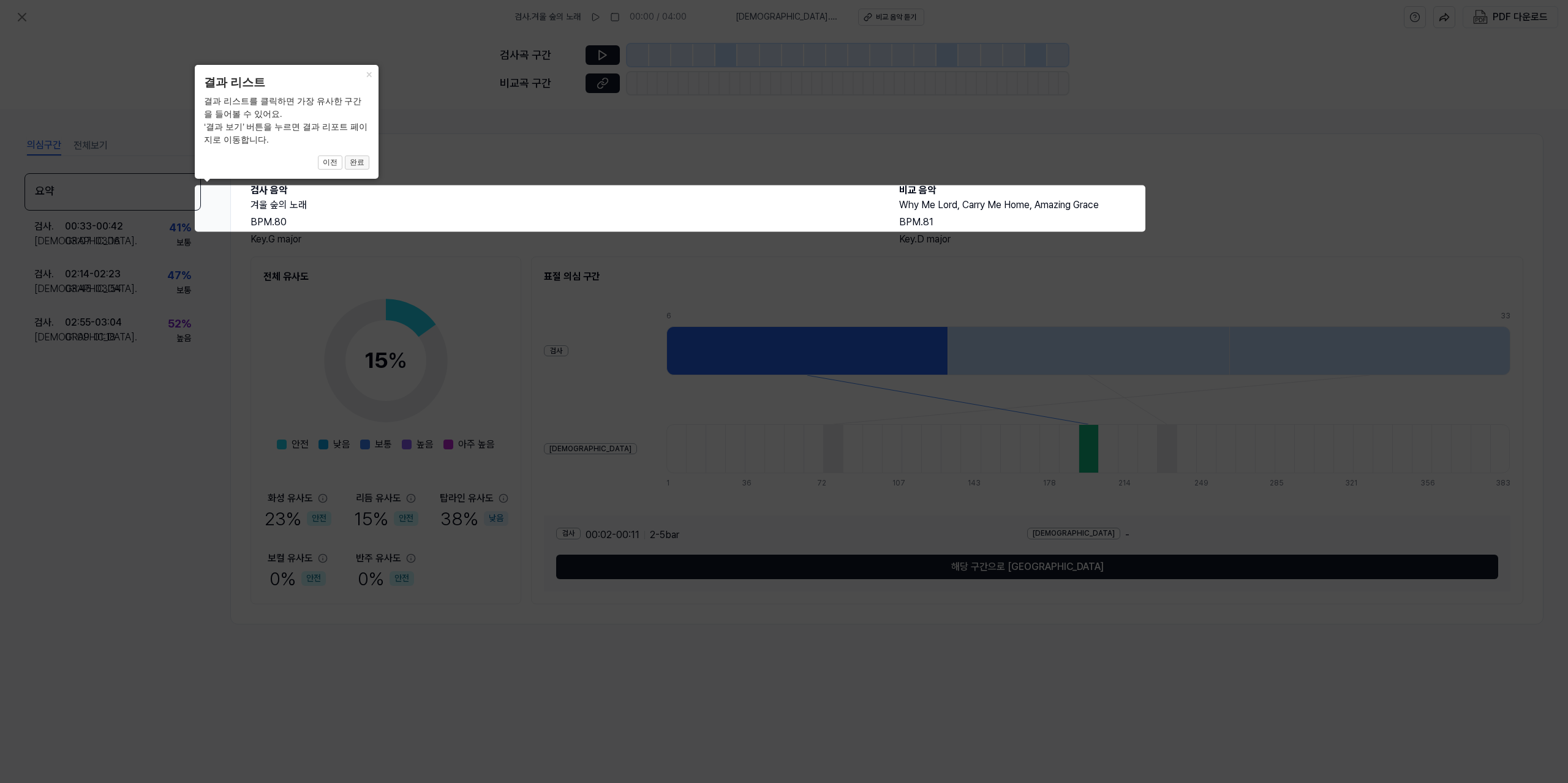
click at [362, 163] on button "완료" at bounding box center [357, 163] width 24 height 14
click at [363, 161] on button "완료" at bounding box center [357, 163] width 24 height 14
click at [368, 75] on button "×" at bounding box center [369, 73] width 20 height 17
click at [634, 198] on icon at bounding box center [784, 392] width 1568 height 783
click at [686, 314] on icon at bounding box center [784, 392] width 1568 height 783
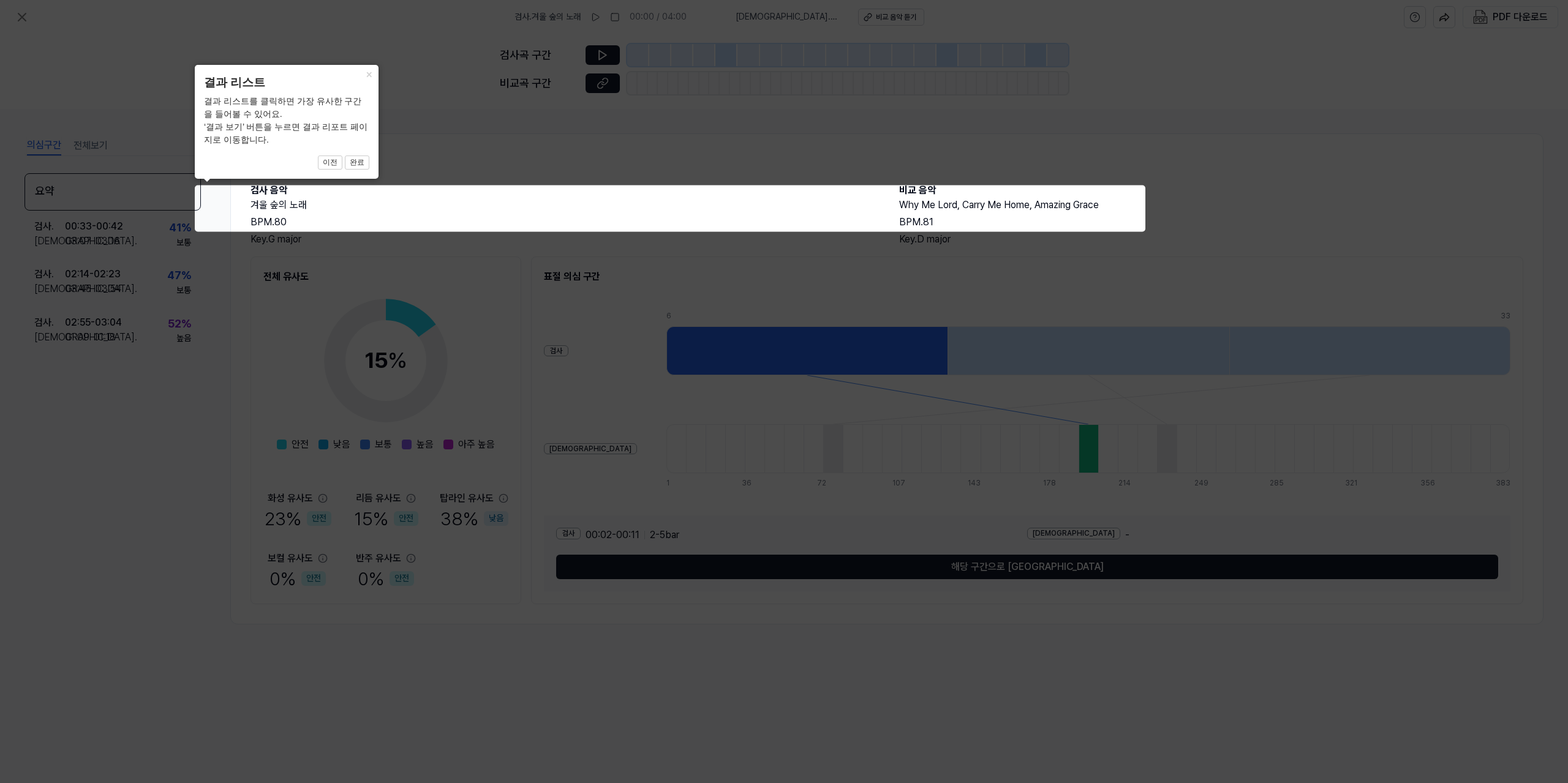
click at [548, 325] on icon at bounding box center [784, 392] width 1568 height 783
click at [509, 311] on icon at bounding box center [784, 392] width 1568 height 783
click at [509, 312] on icon at bounding box center [784, 392] width 1568 height 783
drag, startPoint x: 315, startPoint y: 118, endPoint x: 320, endPoint y: 145, distance: 27.5
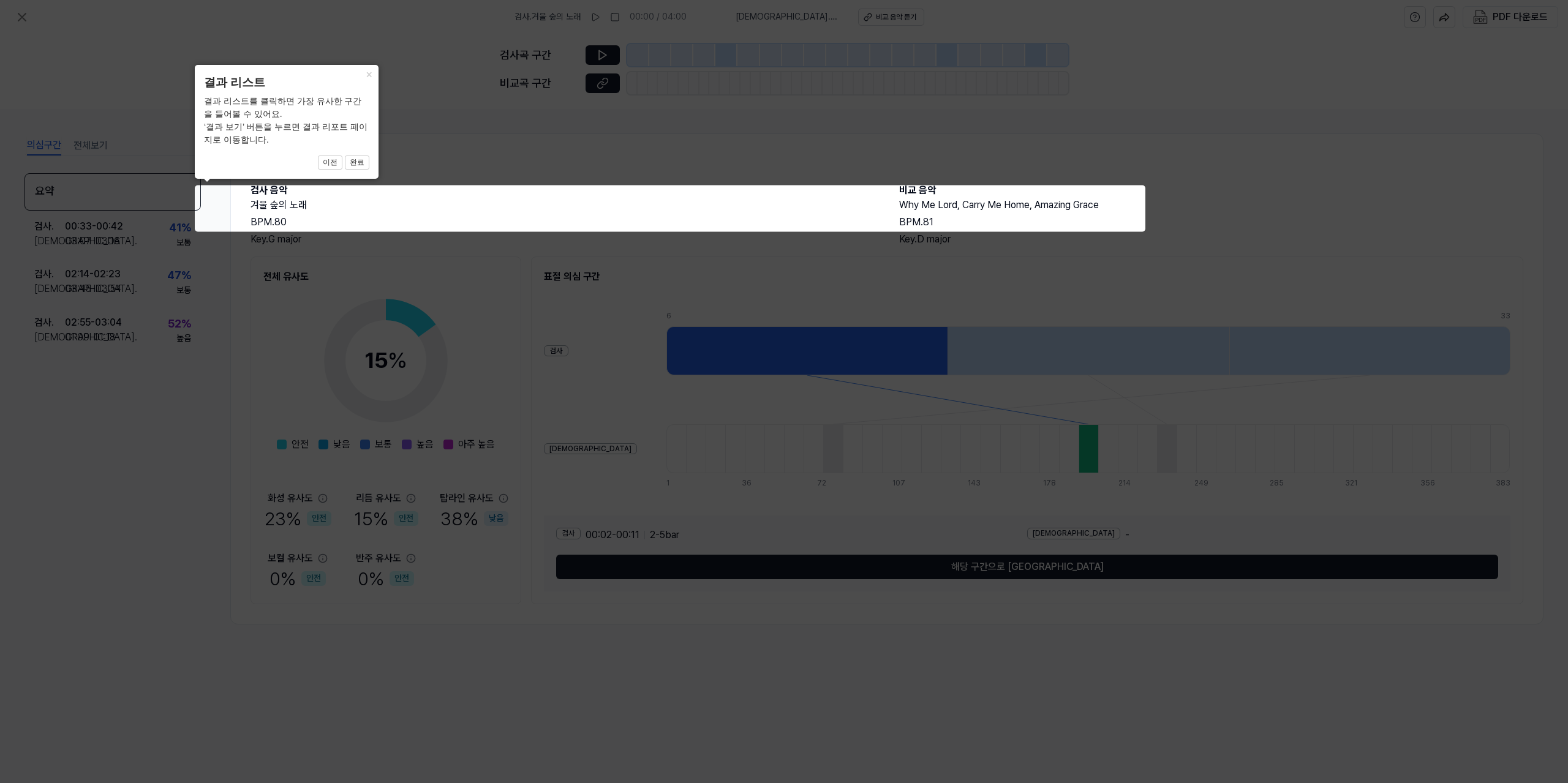
click at [315, 118] on div "결과 리스트를 클릭하면 가장 유사한 구간을 들어볼 수 있어요. ‘결과 보기’ 버튼을 누르면 결과 리포트 페이지로 이동합니다." at bounding box center [286, 121] width 165 height 52
click at [332, 162] on button "이전" at bounding box center [330, 163] width 24 height 14
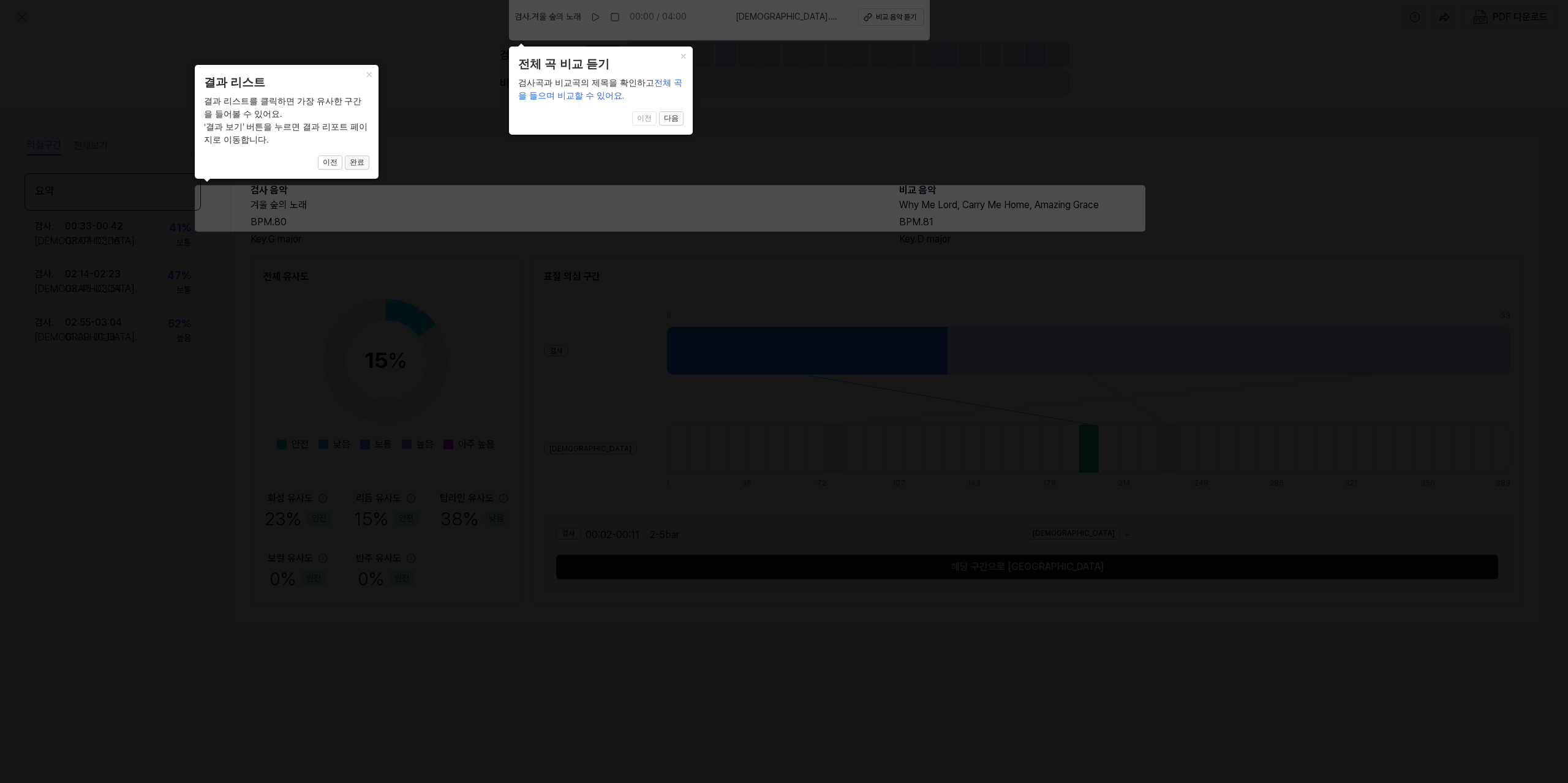
click at [349, 160] on button "완료" at bounding box center [357, 163] width 24 height 14
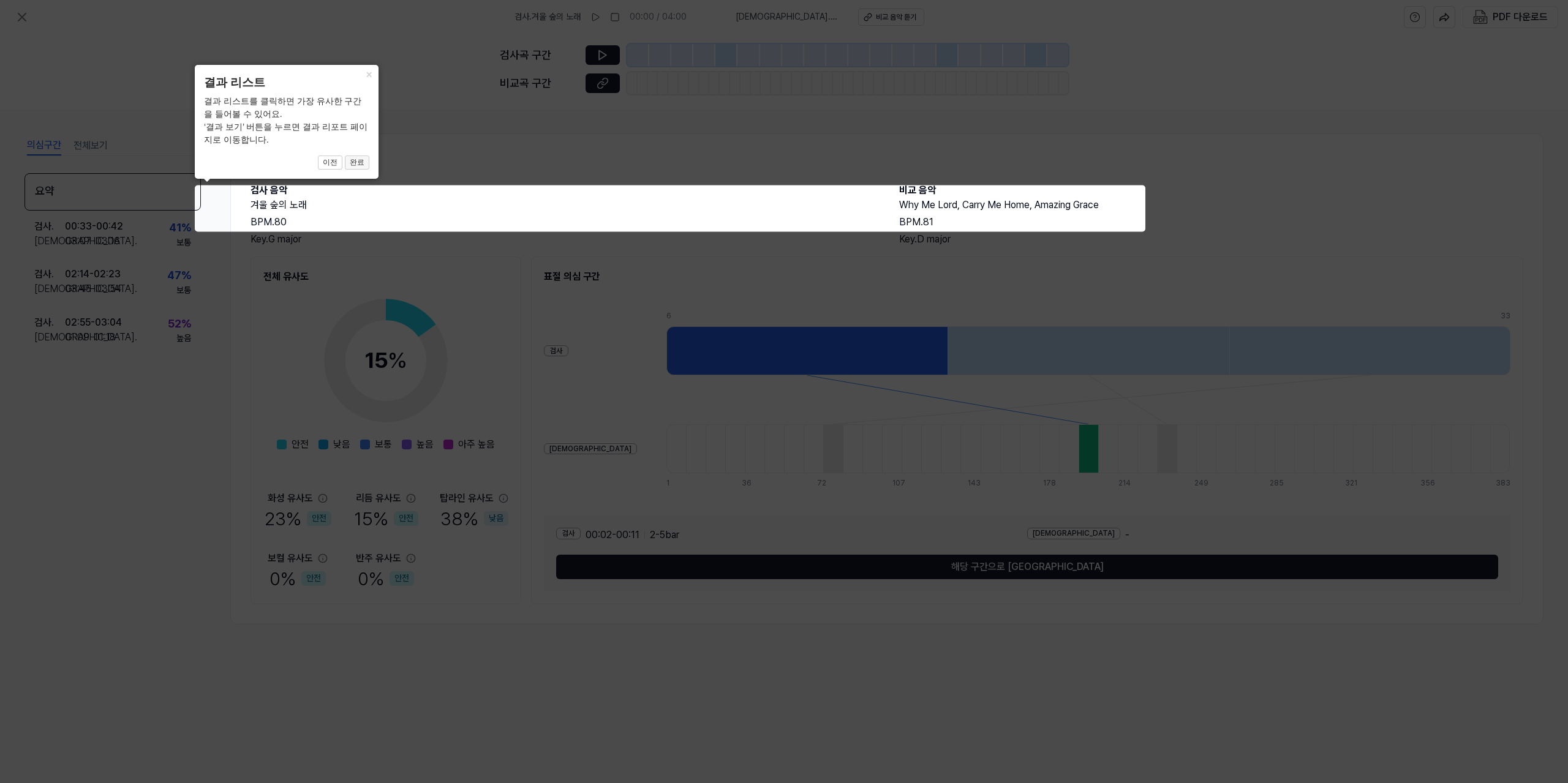
click at [358, 160] on button "완료" at bounding box center [357, 163] width 24 height 14
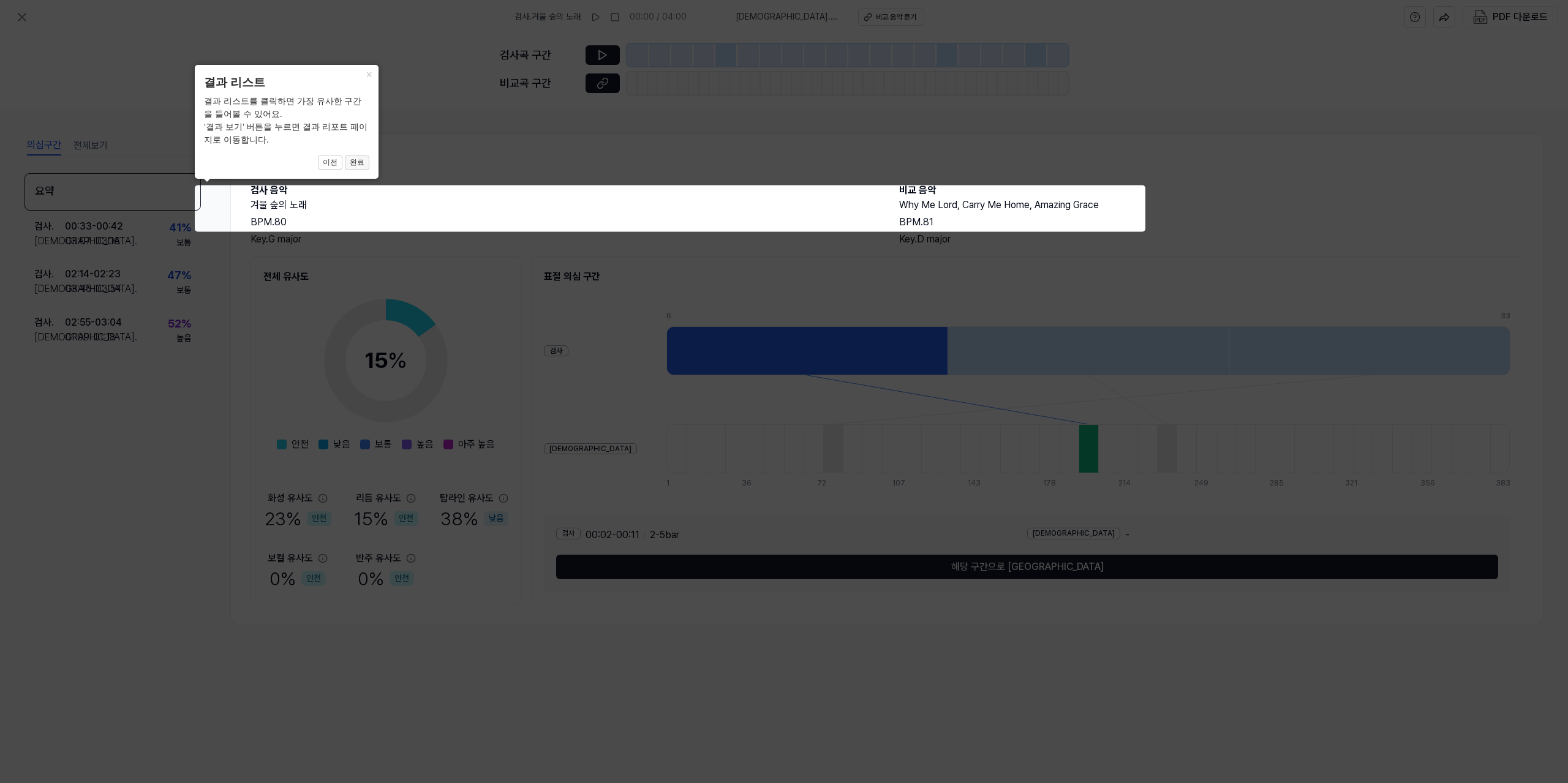
click at [358, 160] on button "완료" at bounding box center [357, 163] width 24 height 14
click at [392, 216] on icon at bounding box center [784, 392] width 1568 height 783
click at [432, 399] on icon at bounding box center [784, 392] width 1568 height 783
click at [432, 407] on icon at bounding box center [784, 392] width 1568 height 783
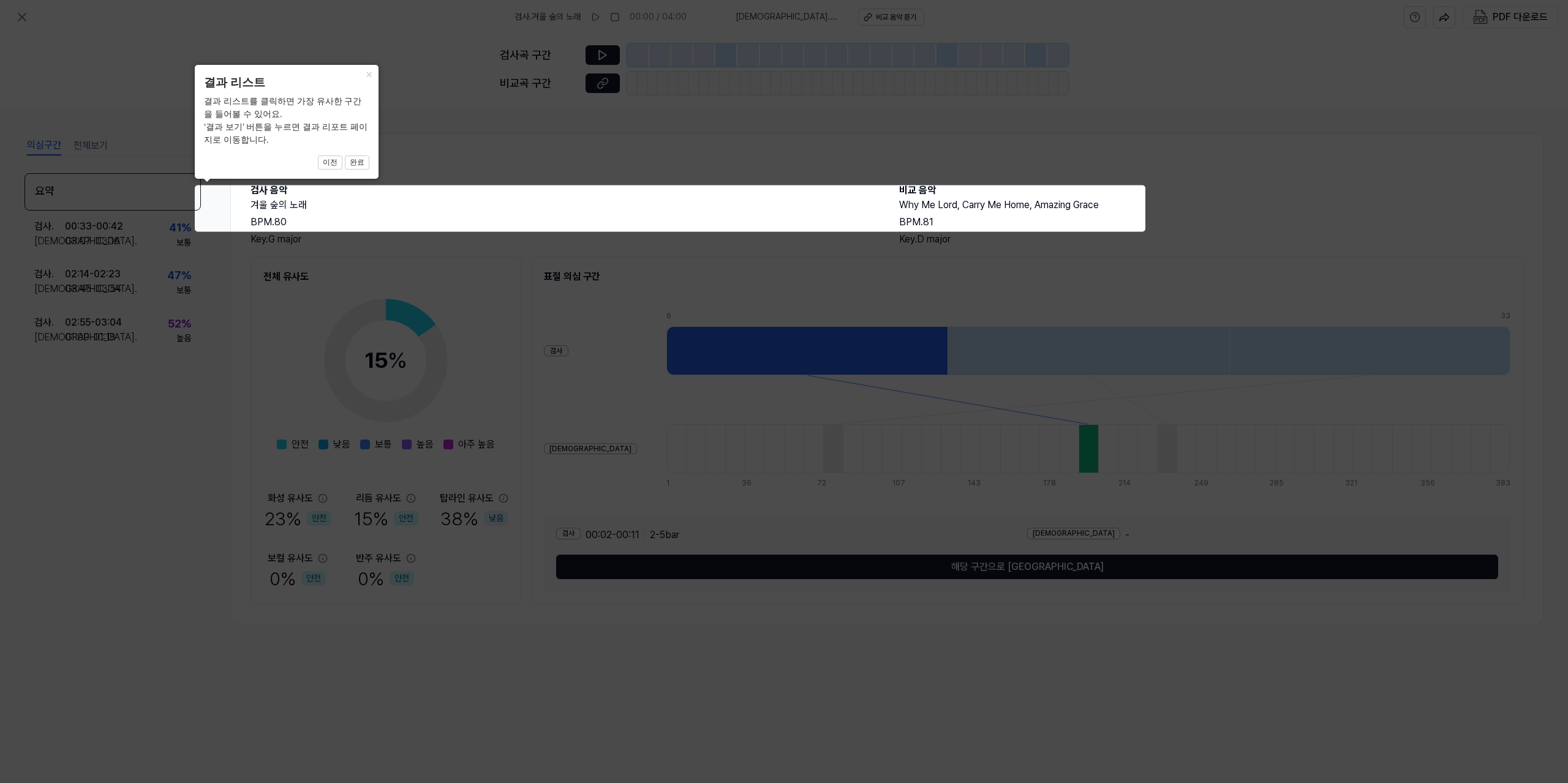
click at [417, 417] on icon at bounding box center [784, 392] width 1568 height 783
click at [415, 417] on icon at bounding box center [784, 392] width 1568 height 783
click at [371, 73] on button "×" at bounding box center [369, 73] width 20 height 17
click at [335, 160] on button "이전" at bounding box center [330, 163] width 24 height 14
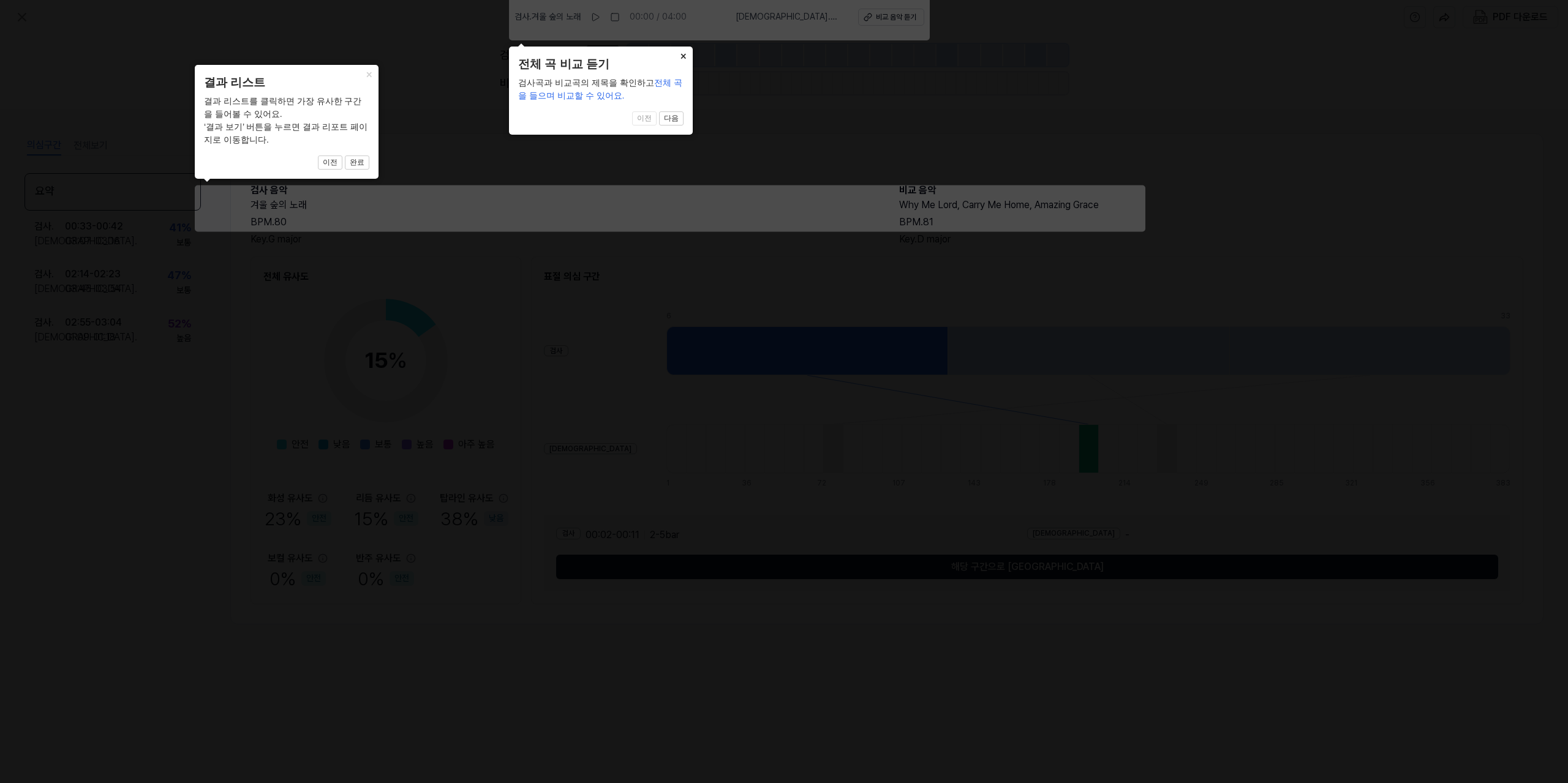
click at [684, 52] on button "×" at bounding box center [683, 54] width 20 height 17
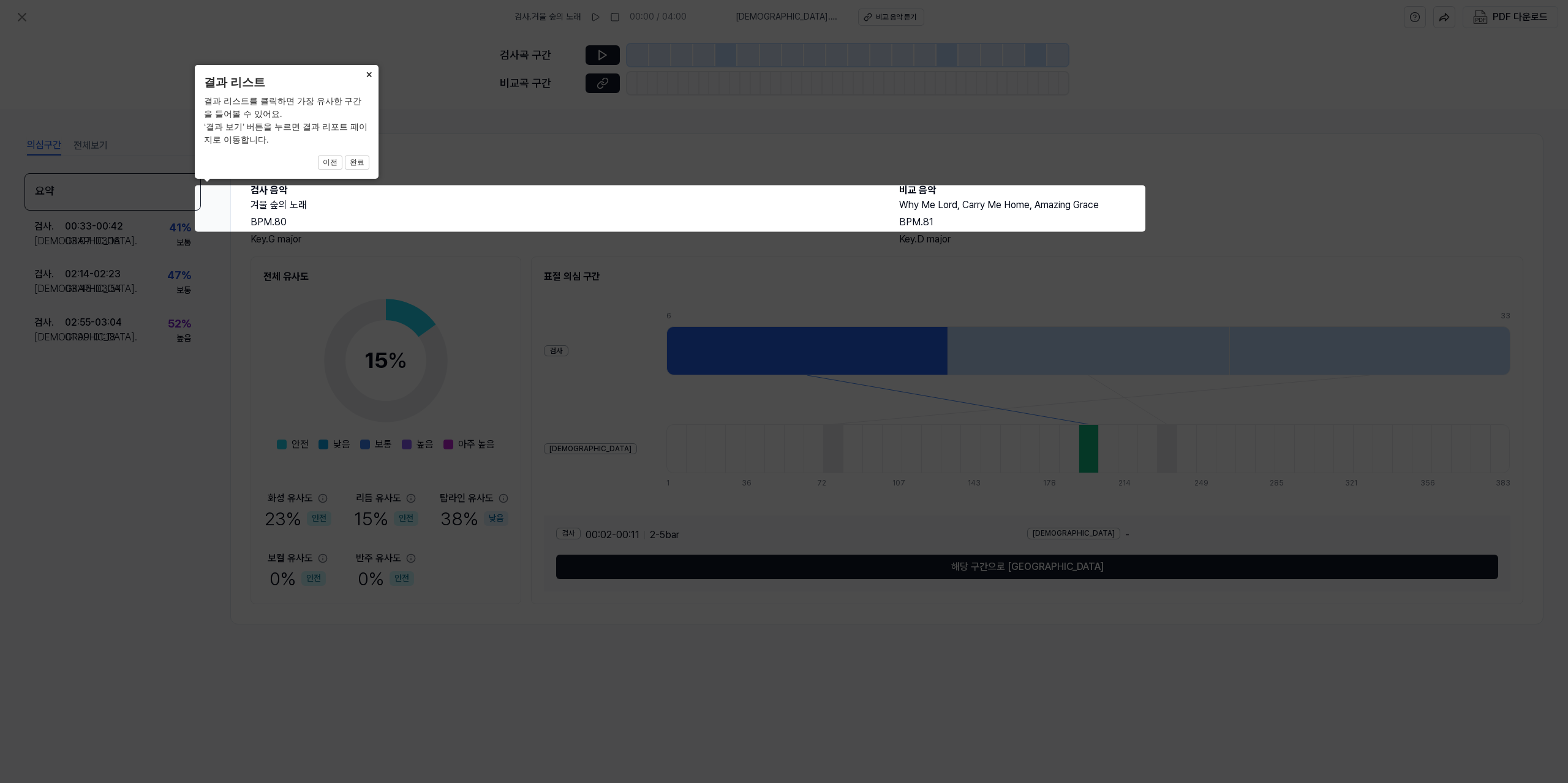
click at [362, 79] on button "×" at bounding box center [369, 73] width 20 height 17
click at [365, 77] on button "×" at bounding box center [369, 73] width 20 height 17
click at [367, 79] on button "×" at bounding box center [369, 73] width 20 height 17
click at [305, 306] on icon at bounding box center [784, 392] width 1568 height 783
click at [450, 309] on icon at bounding box center [784, 392] width 1568 height 783
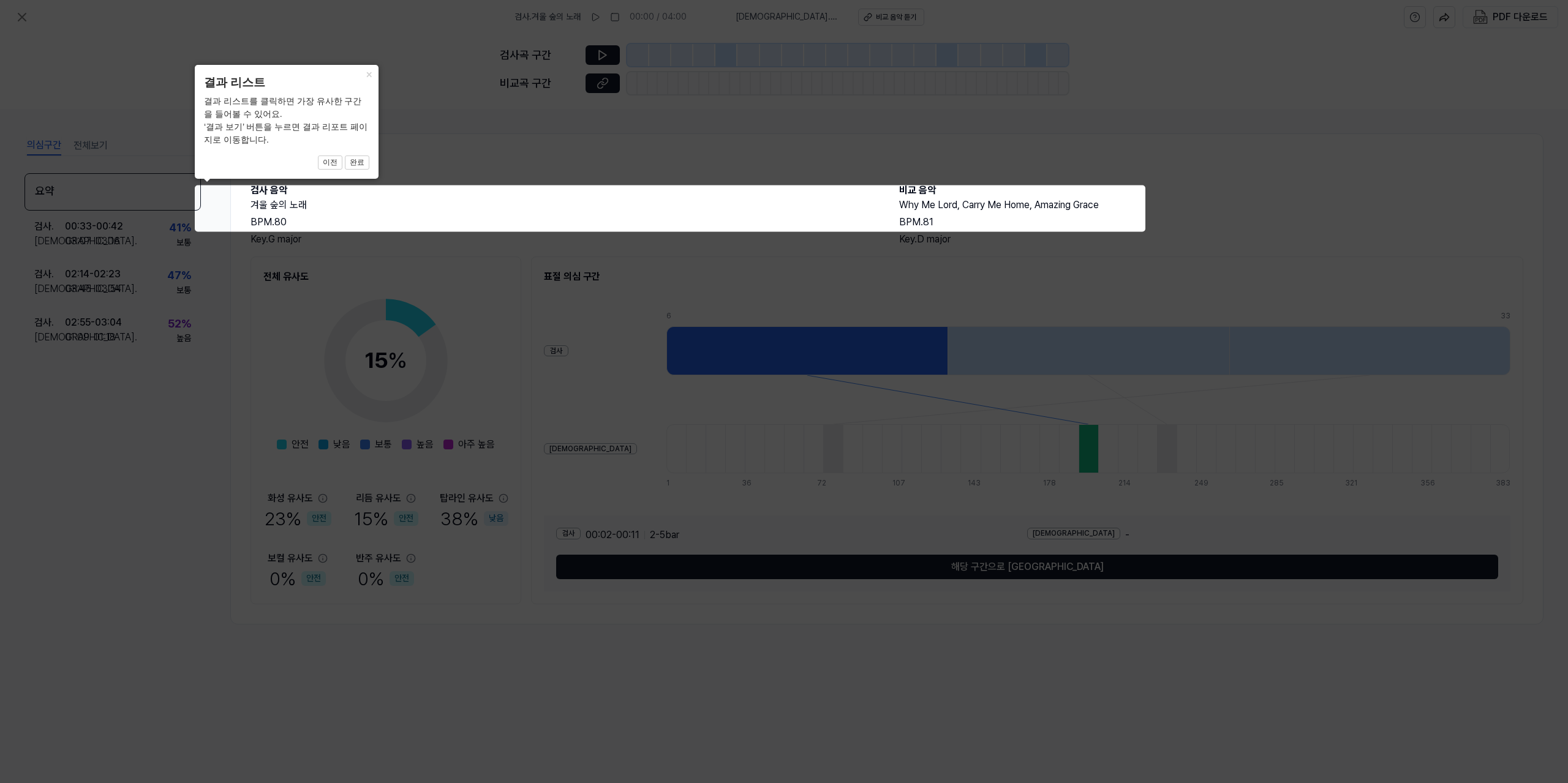
click at [421, 211] on icon at bounding box center [784, 392] width 1568 height 783
click at [248, 201] on icon at bounding box center [784, 392] width 1568 height 783
click at [236, 200] on icon at bounding box center [784, 392] width 1568 height 783
click at [595, 309] on icon at bounding box center [784, 392] width 1568 height 783
click at [1077, 541] on icon at bounding box center [784, 392] width 1568 height 783
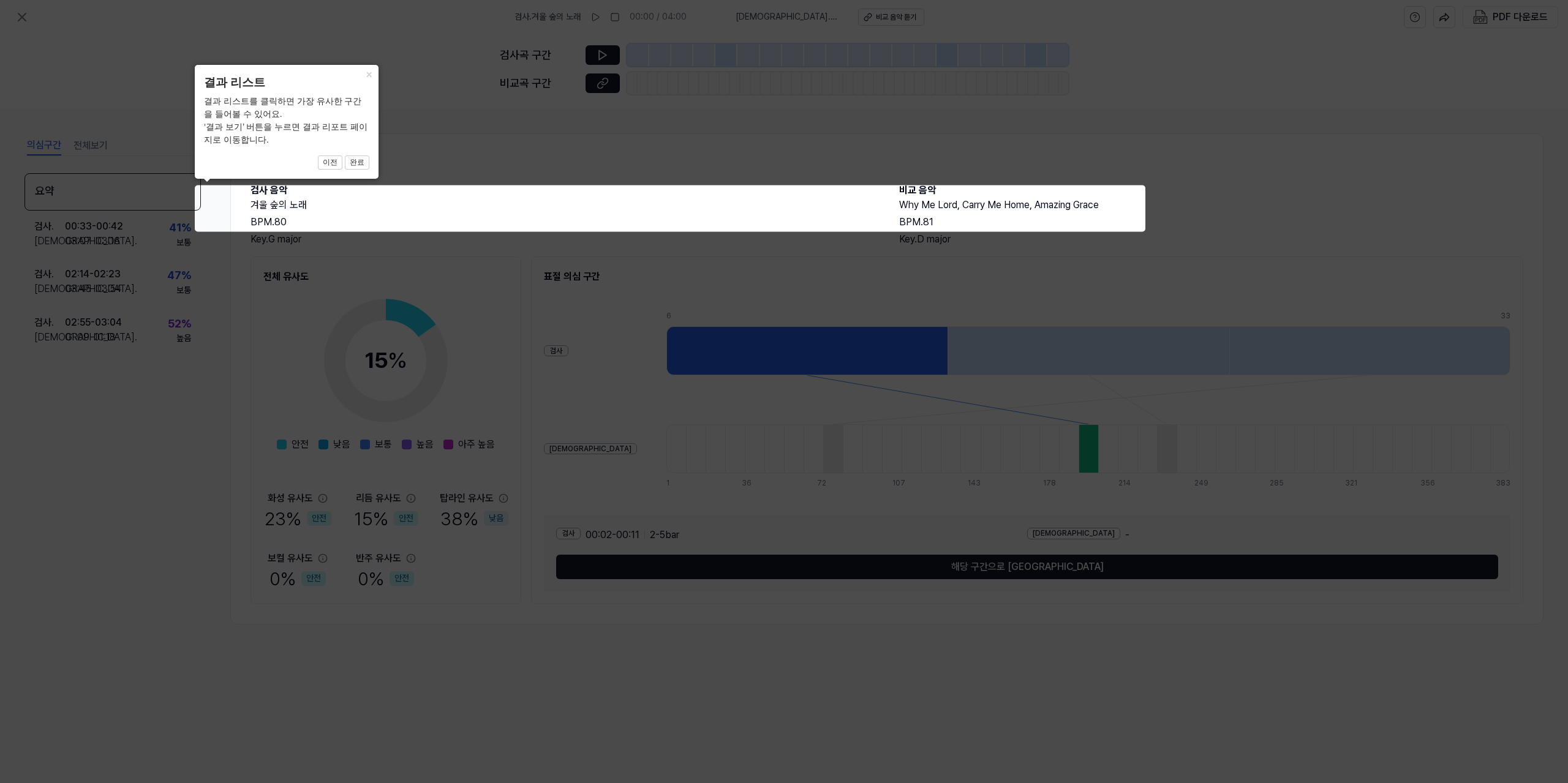
click at [1158, 553] on icon at bounding box center [784, 392] width 1568 height 783
click at [1166, 406] on icon at bounding box center [784, 392] width 1568 height 783
click at [1099, 349] on icon at bounding box center [784, 392] width 1568 height 783
click at [842, 273] on icon at bounding box center [784, 392] width 1568 height 783
click at [730, 241] on icon at bounding box center [784, 392] width 1568 height 783
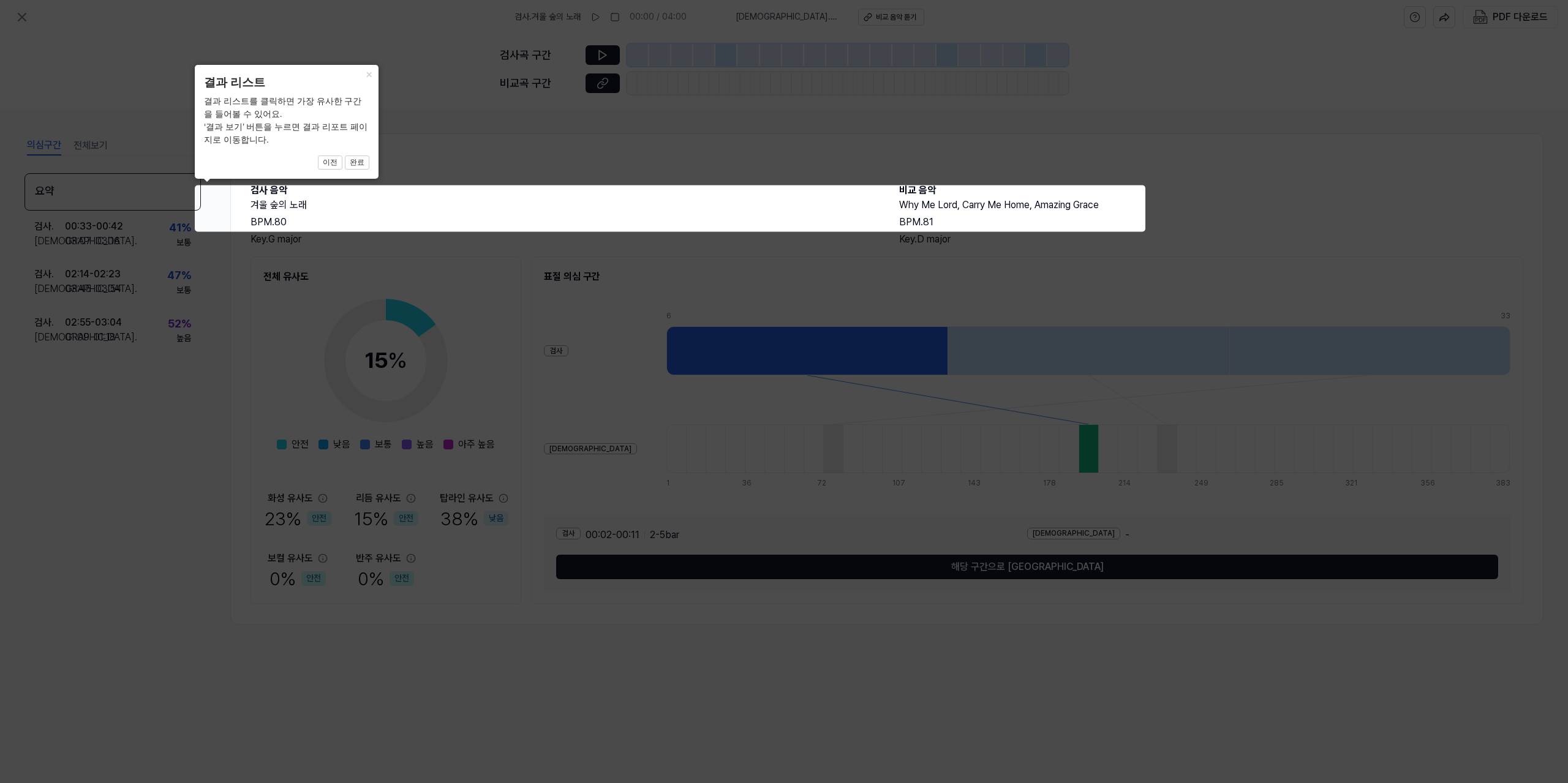
click at [647, 225] on icon at bounding box center [784, 392] width 1568 height 783
click at [626, 214] on icon at bounding box center [784, 392] width 1568 height 783
click at [613, 212] on icon at bounding box center [784, 392] width 1568 height 783
click at [609, 208] on icon at bounding box center [784, 392] width 1568 height 783
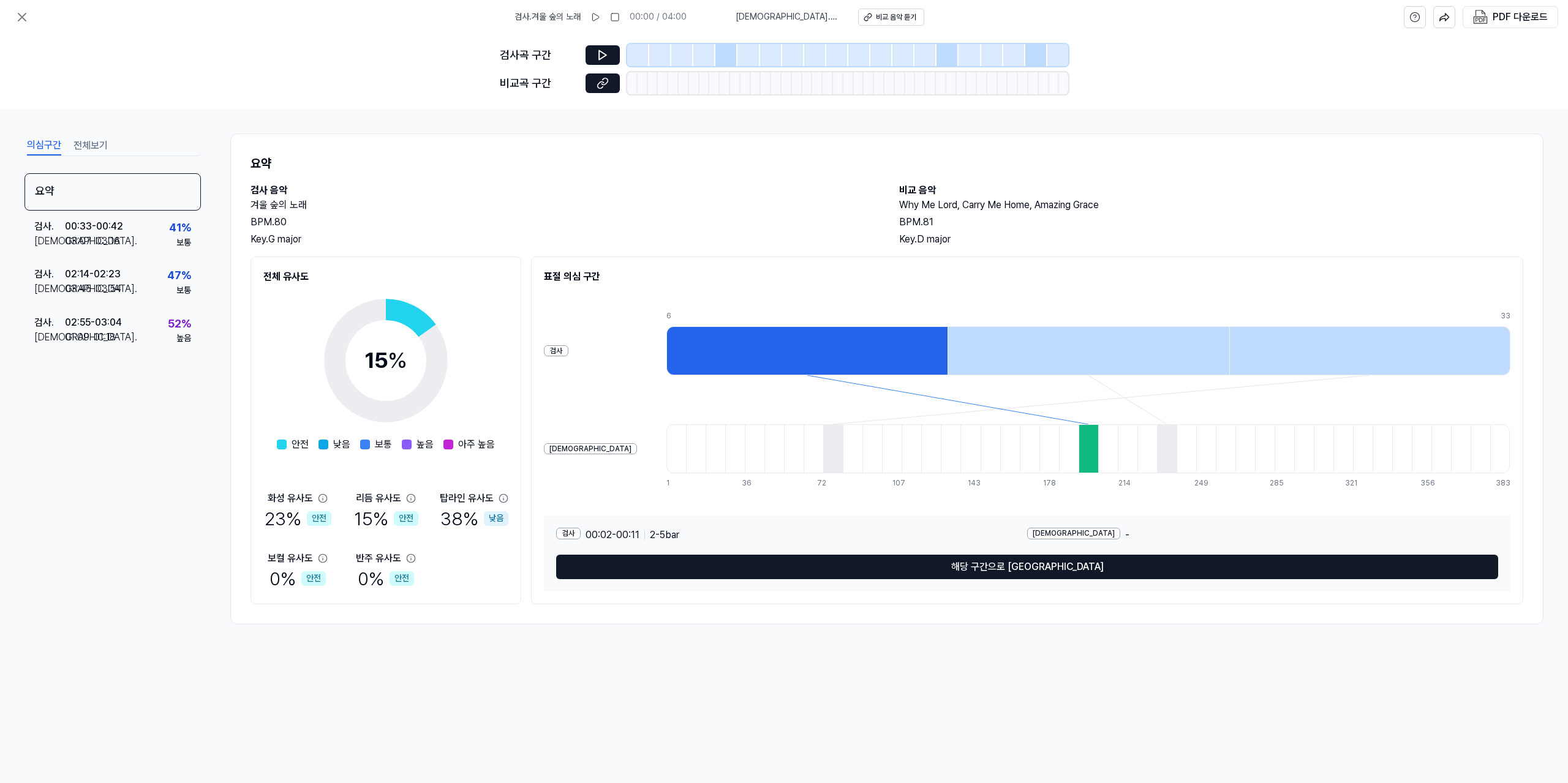
click at [631, 201] on h2 "겨울 숲의 노래" at bounding box center [562, 205] width 624 height 14
click at [566, 181] on div "요약 검사 음악 겨울 숲의 노래 BPM. 80 Key. G major 비교 음악 Why Me Lord, Carry Me Home, Amazin…" at bounding box center [886, 379] width 1313 height 491
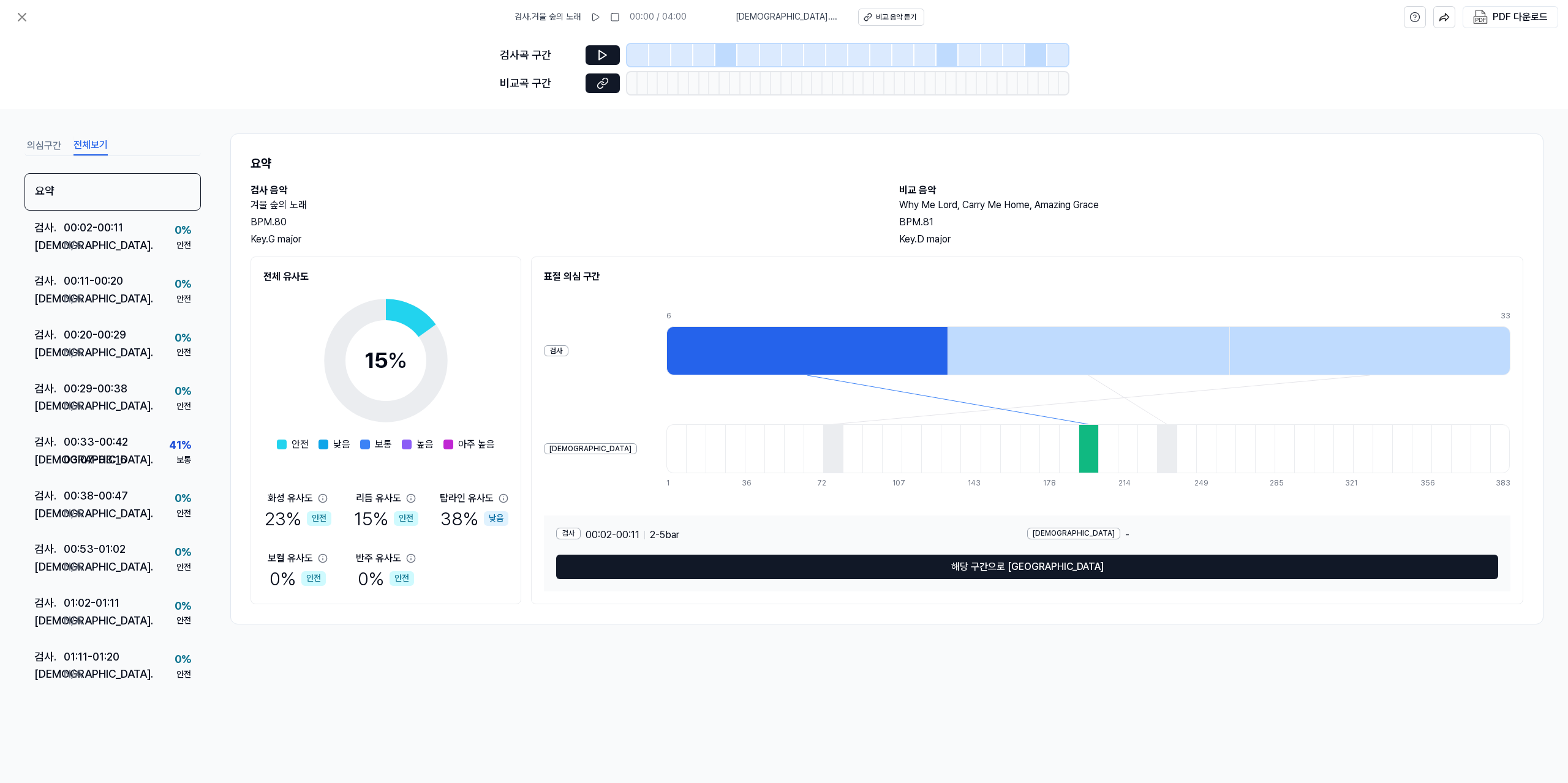
click at [94, 148] on button "전체보기" at bounding box center [91, 146] width 34 height 20
click at [736, 207] on h2 "겨울 숲의 노래" at bounding box center [562, 205] width 624 height 14
click at [711, 175] on div "요약 검사 음악 겨울 숲의 노래 BPM. 80 Key. G major 비교 음악 Why Me Lord, Carry Me Home, Amazin…" at bounding box center [886, 379] width 1313 height 491
click at [22, 12] on icon at bounding box center [22, 17] width 15 height 14
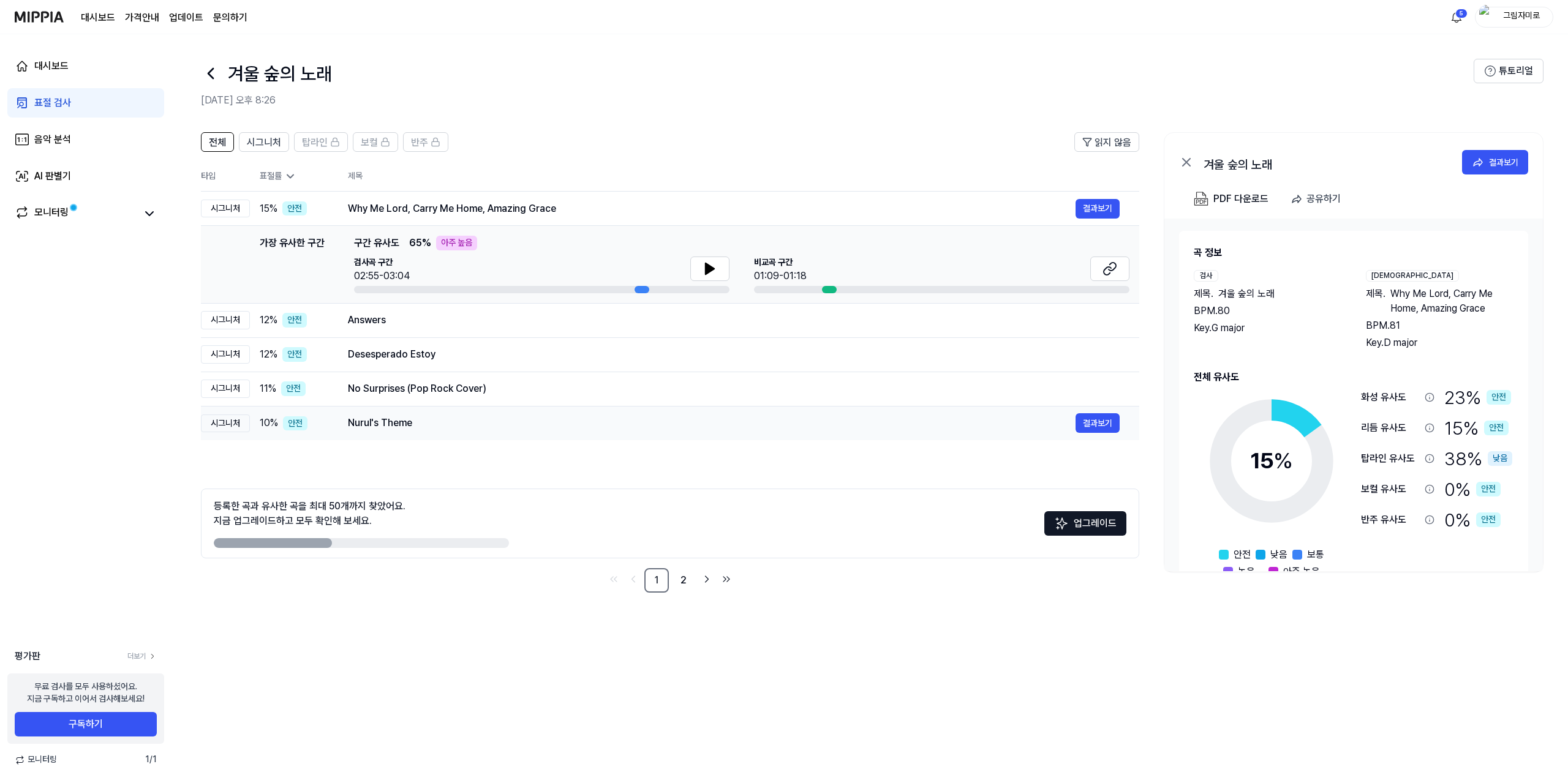
click at [563, 426] on div "Nurul's Theme" at bounding box center [711, 423] width 728 height 14
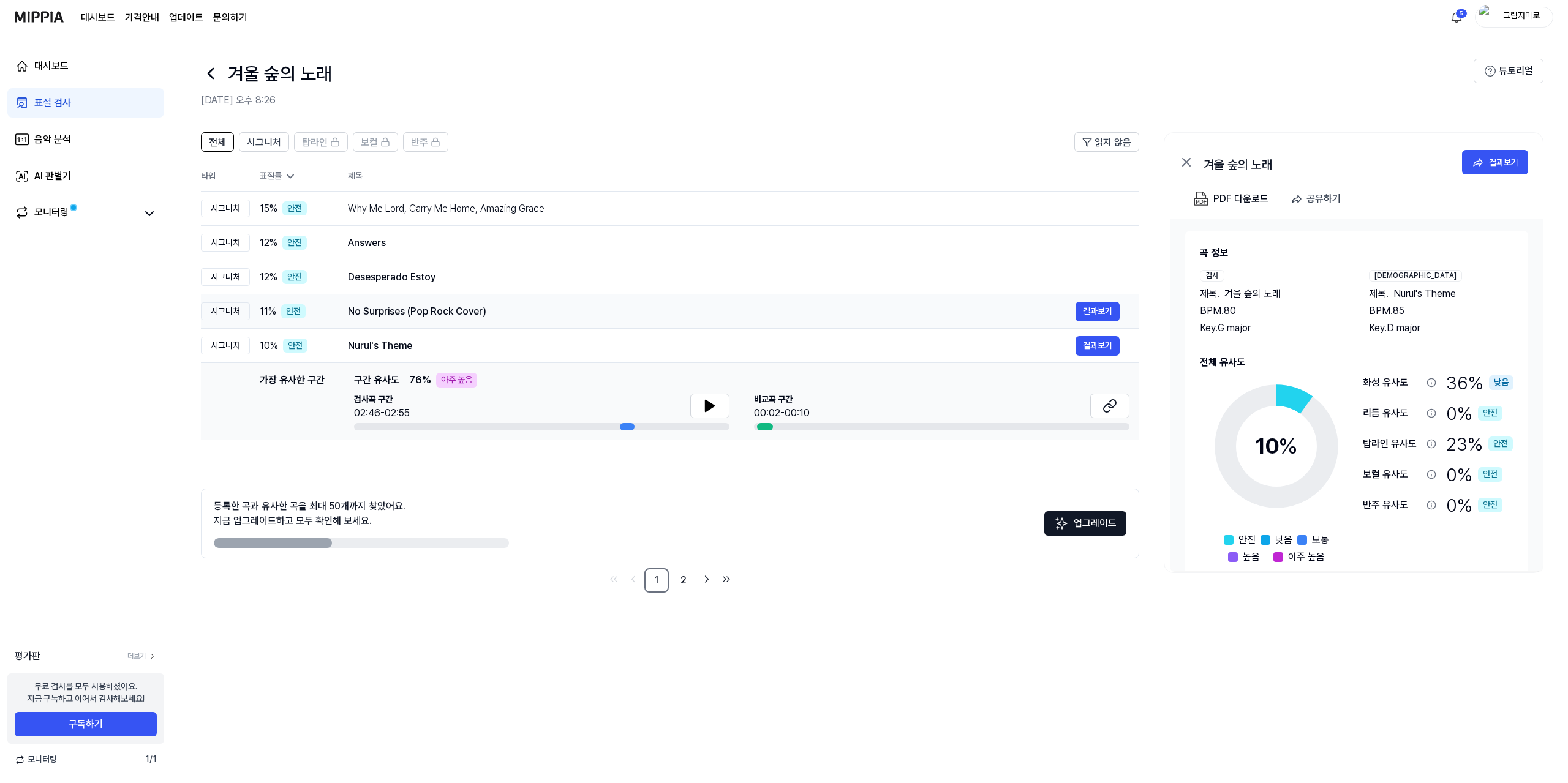
click at [548, 313] on div "No Surprises (Pop Rock Cover)" at bounding box center [711, 312] width 728 height 14
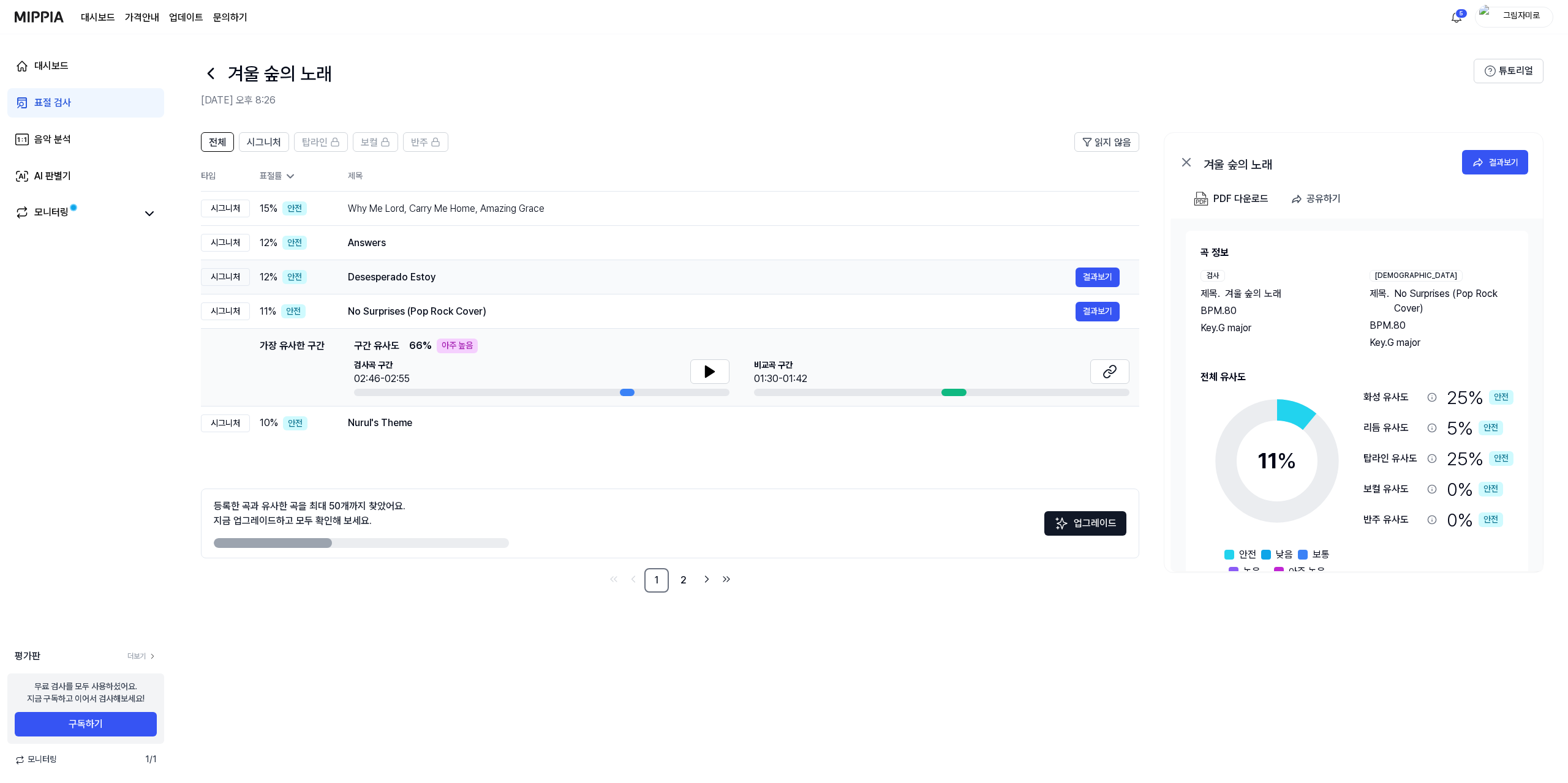
click at [549, 283] on div "Desesperado Estoy" at bounding box center [711, 277] width 728 height 14
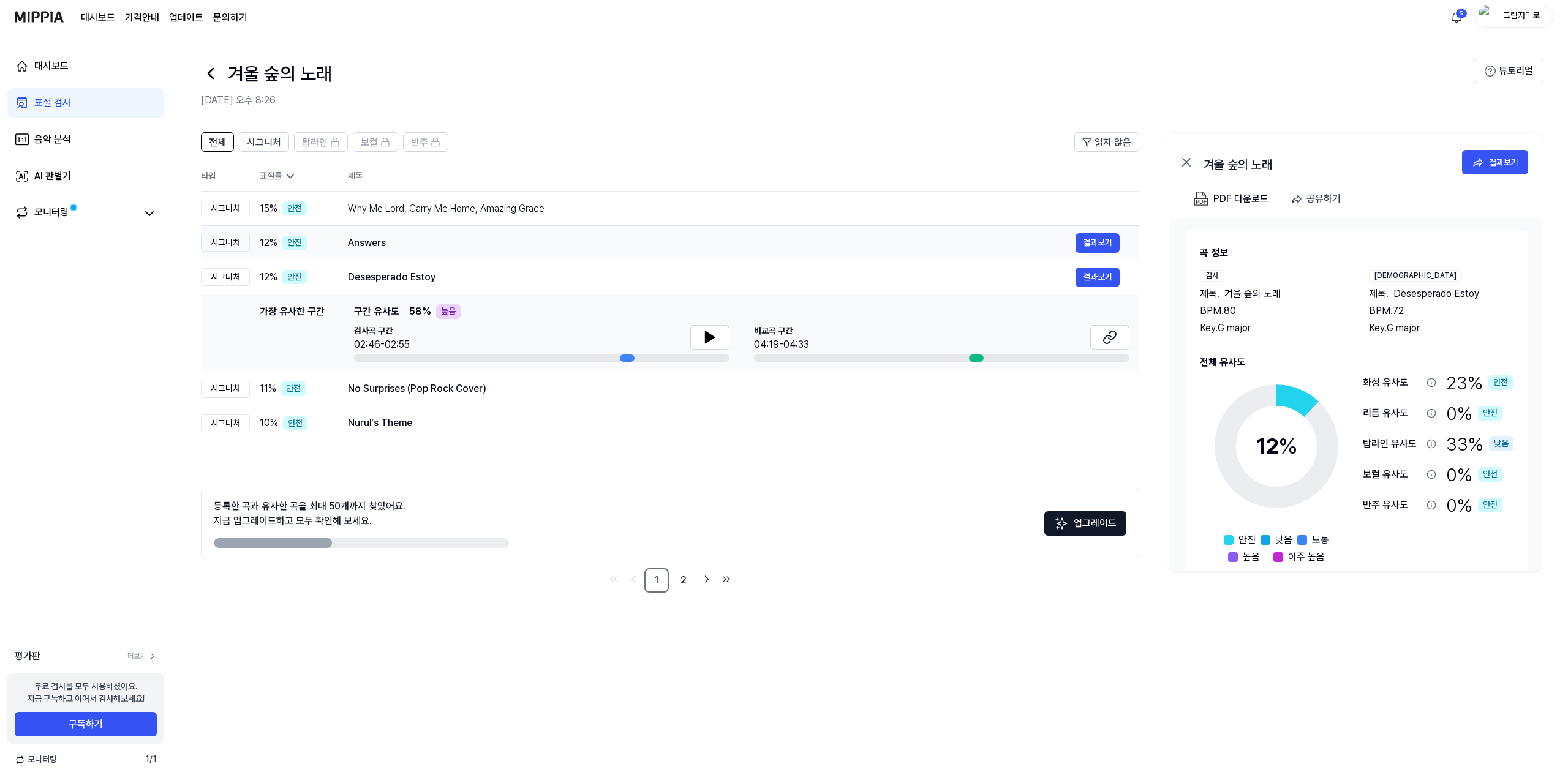
click at [554, 249] on div "Answers" at bounding box center [711, 243] width 728 height 14
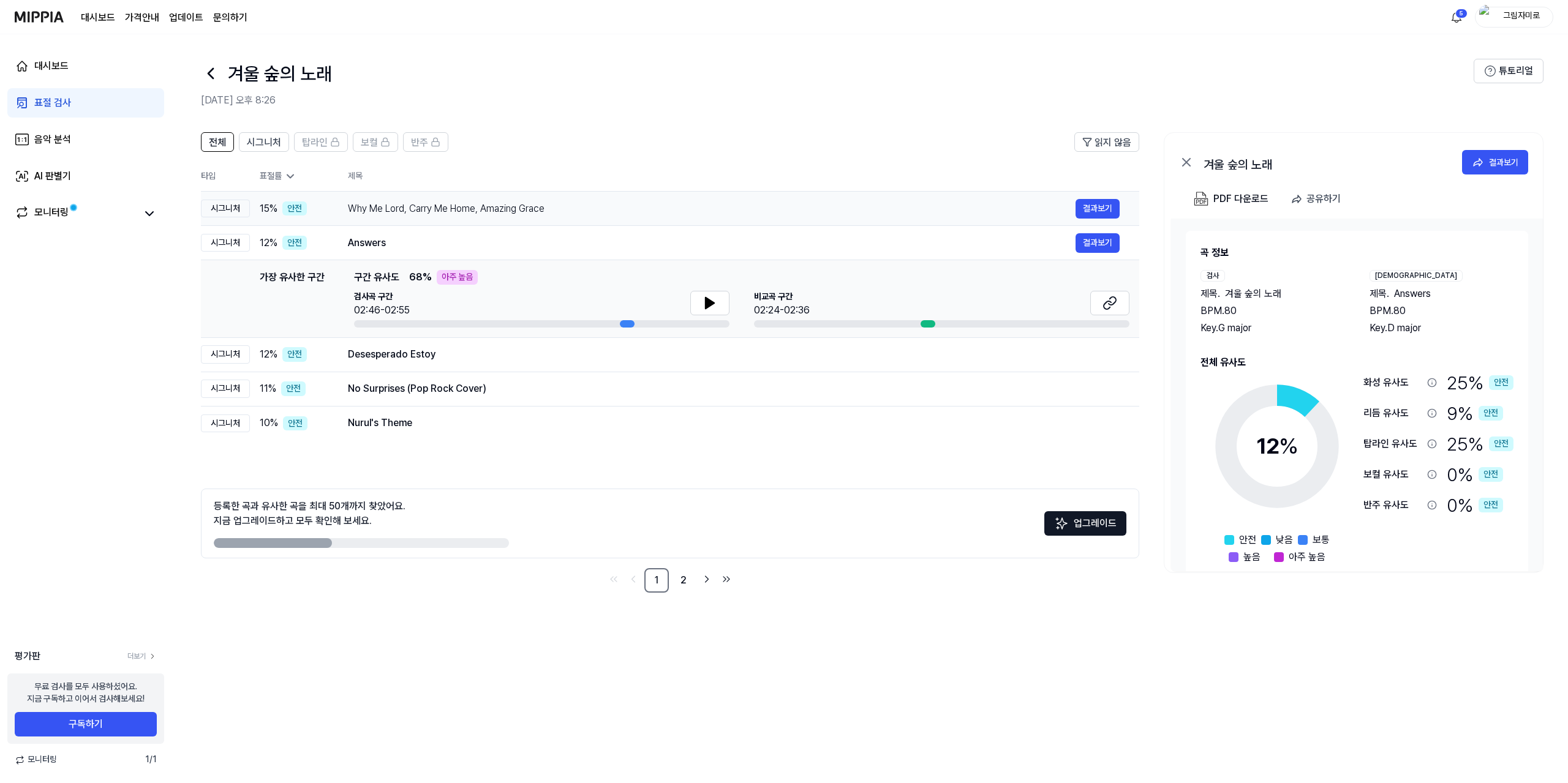
click at [573, 216] on div "Why Me Lord, Carry Me Home, Amazing Grace" at bounding box center [711, 208] width 728 height 14
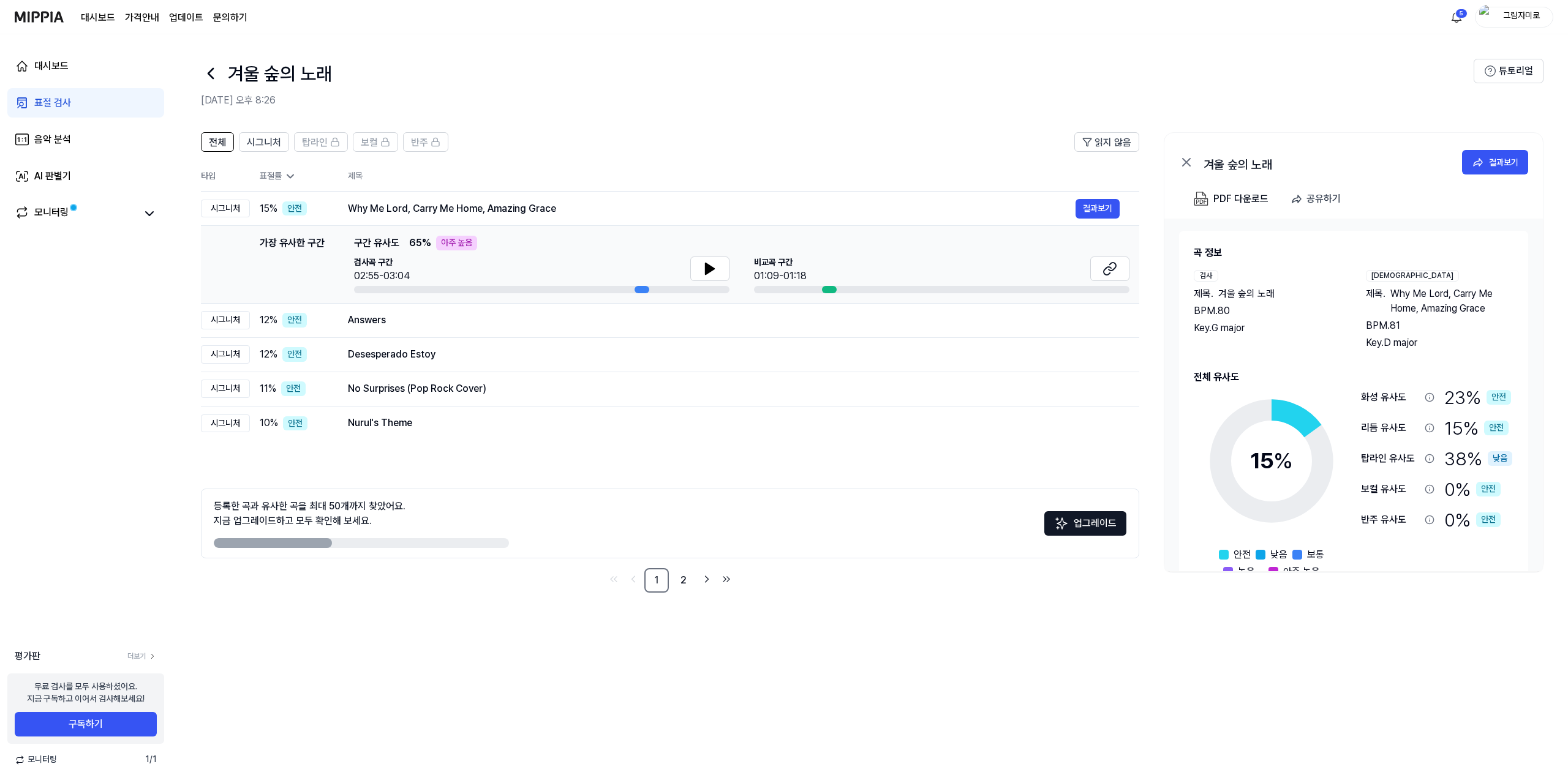
click at [500, 645] on div "전체 시그니처 탑라인 보컬 반주 읽지 않음 전체 시그니처 탑라인 보컬 반주 타입 표절률 제목 표절률 읽지 않음 시그니처 15 % 안전 Why …" at bounding box center [869, 451] width 1397 height 663
click at [60, 69] on div "대시보드" at bounding box center [52, 66] width 34 height 14
